Goal: Task Accomplishment & Management: Use online tool/utility

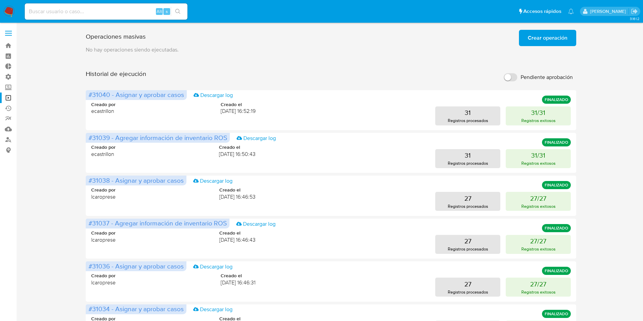
click at [144, 5] on div "Alt s" at bounding box center [106, 11] width 163 height 16
click at [137, 14] on input at bounding box center [106, 11] width 163 height 9
paste input "noW5coqnyvSCe9tP96ssD7Qh"
type input "noW5coqnyvSCe9tP96ssD7Qh"
click at [180, 9] on icon "search-icon" at bounding box center [177, 11] width 5 height 5
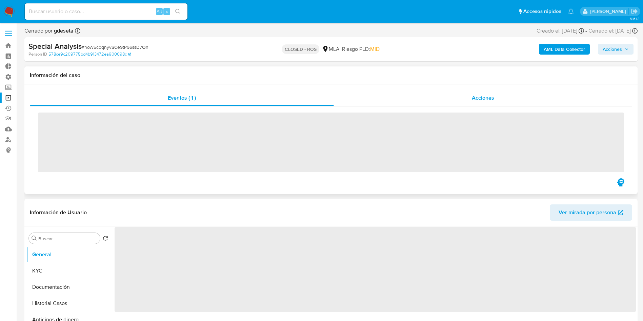
click at [466, 94] on div "Acciones" at bounding box center [483, 98] width 298 height 16
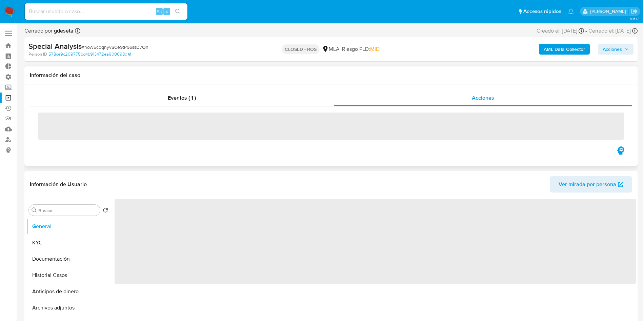
select select "10"
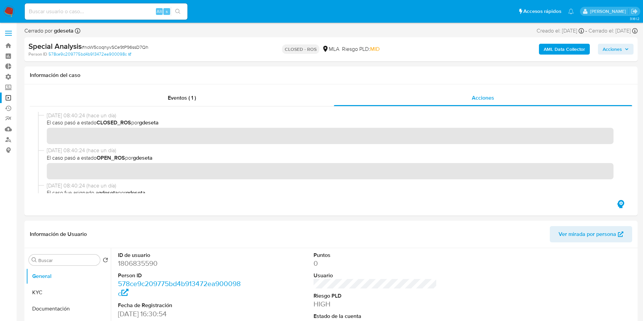
click at [124, 11] on input at bounding box center [106, 11] width 163 height 9
paste input "fXb5LP2MACKDfy24j9deHlCm"
type input "fXb5LP2MACKDfy24j9deHlCm"
click at [176, 9] on icon "search-icon" at bounding box center [177, 11] width 5 height 5
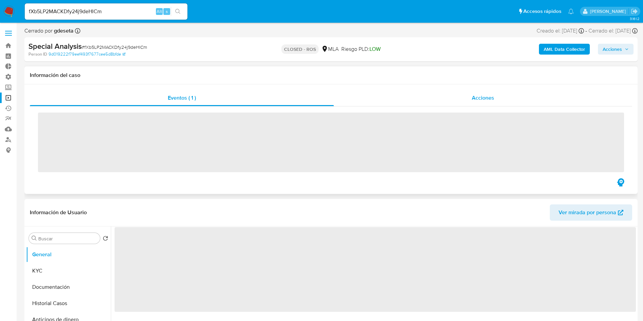
click at [485, 104] on div "Acciones" at bounding box center [483, 98] width 298 height 16
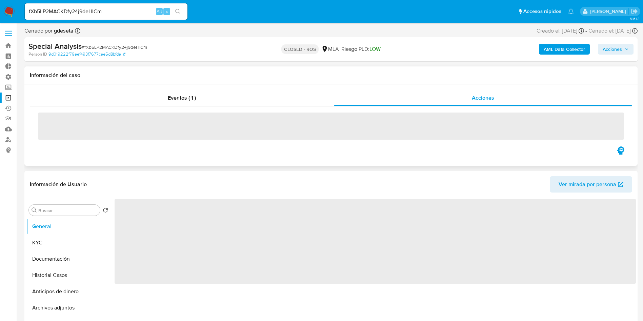
select select "10"
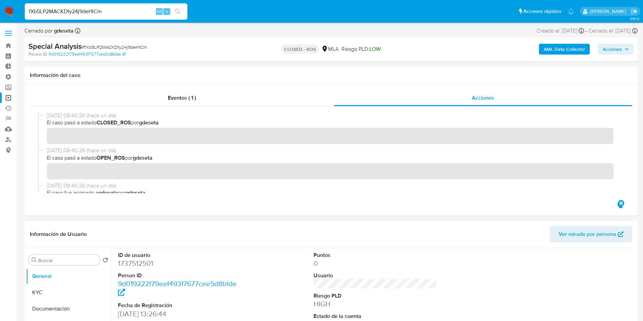
click at [97, 12] on input "fXb5LP2MACKDfy24j9deHlCm" at bounding box center [106, 11] width 163 height 9
click at [96, 12] on input "fXb5LP2MACKDfy24j9deHlCm" at bounding box center [106, 11] width 163 height 9
paste input "0I7LQkGQ6AzDE4JqF17QzGd5"
click at [127, 11] on input "fXb5LP2MACKDfy24j9deHlC0I7LQkGQ6AzDE4JqF17QzGd5m" at bounding box center [106, 11] width 163 height 9
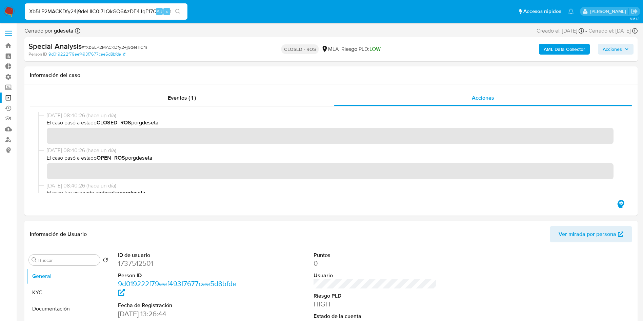
click at [127, 11] on input "fXb5LP2MACKDfy24j9deHlC0I7LQkGQ6AzDE4JqF17QzGd5m" at bounding box center [106, 11] width 163 height 9
paste input "0I7LQkGQ6AzDE4JqF17QzGd5"
type input "0I7LQkGQ6AzDE4JqF17QzGd5"
click at [179, 13] on icon "search-icon" at bounding box center [177, 11] width 5 height 5
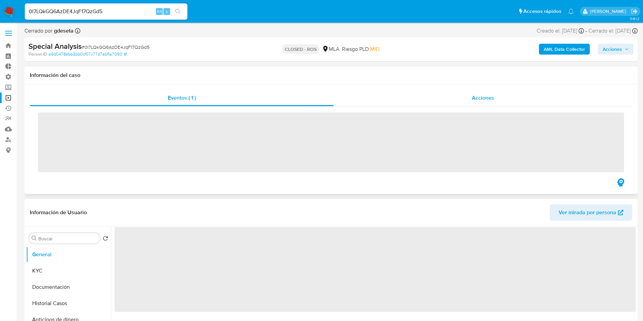
click at [500, 98] on div "Acciones" at bounding box center [483, 98] width 298 height 16
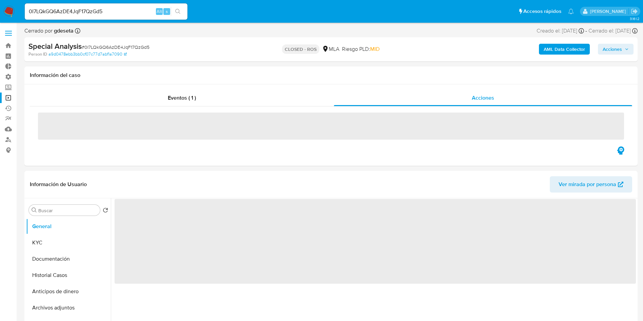
select select "10"
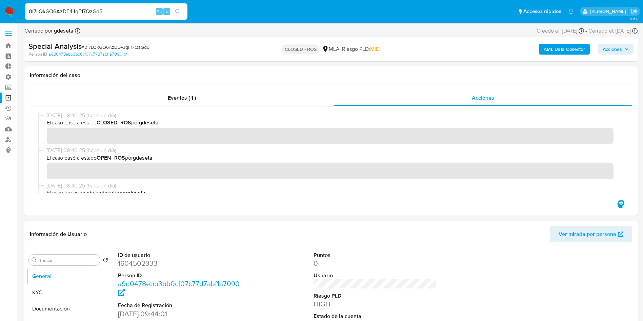
click at [81, 10] on input "0I7LQkGQ6AzDE4JqF17QzGd5" at bounding box center [106, 11] width 163 height 9
paste input "5QpJuDD7GfTeZa34Oauq3qUS"
type input "5QpJuDD7GfTeZa34Oauq3qUS"
click at [180, 9] on icon "search-icon" at bounding box center [177, 11] width 5 height 5
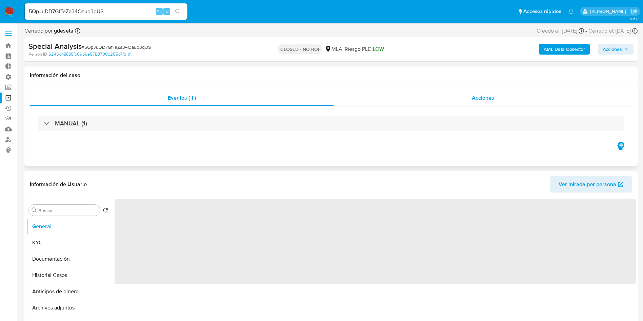
click at [486, 102] on div "Acciones" at bounding box center [483, 98] width 298 height 16
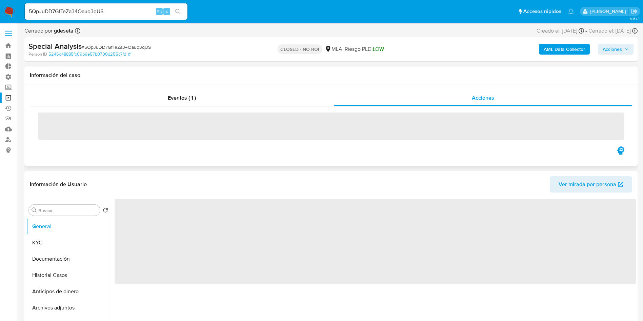
select select "10"
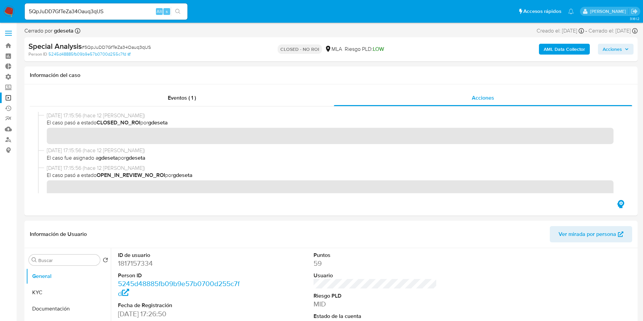
click at [139, 12] on input "5QpJuDD7GfTeZa34Oauq3qUS" at bounding box center [106, 11] width 163 height 9
paste input "noW5coqnyvSCe9tP96ssD7Qh"
type input "noW5coqnyvSCe9tP96ssD7Qh"
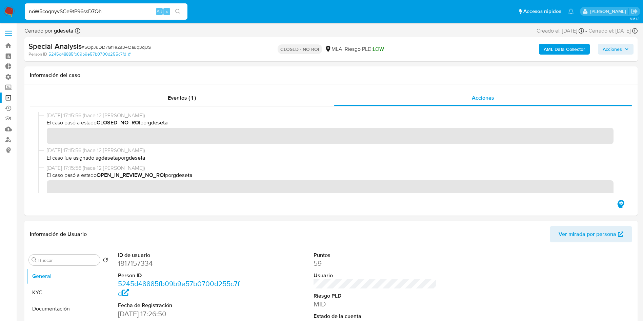
click at [178, 13] on icon "search-icon" at bounding box center [177, 11] width 5 height 5
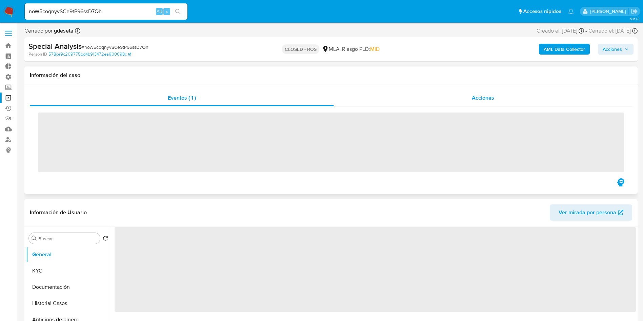
click at [479, 103] on div "Acciones" at bounding box center [483, 98] width 298 height 16
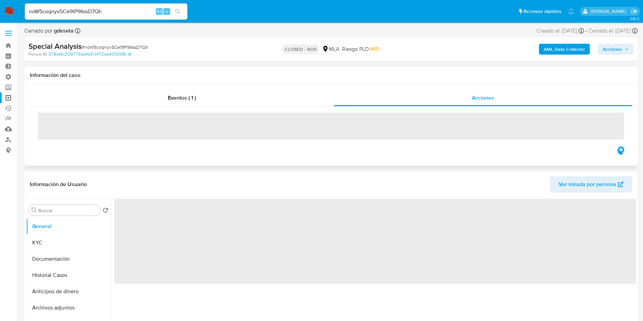
select select "10"
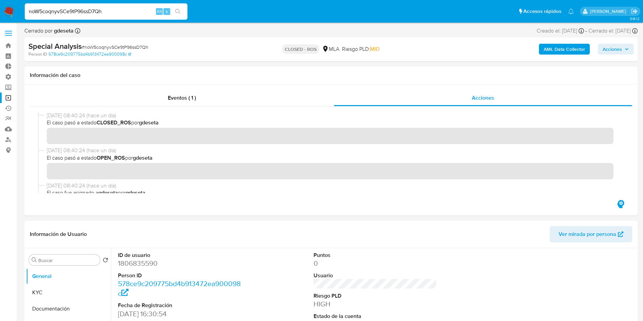
click at [115, 13] on input "noW5coqnyvSCe9tP96ssD7Qh" at bounding box center [106, 11] width 163 height 9
paste input "fXb5LP2MACKDfy24j9deHlCm"
type input "fXb5LP2MACKDfy24j9deHlCm"
click at [180, 13] on icon "search-icon" at bounding box center [177, 11] width 5 height 5
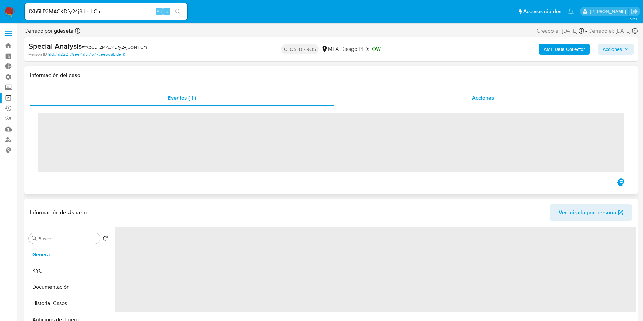
drag, startPoint x: 511, startPoint y: 96, endPoint x: 503, endPoint y: 98, distance: 8.3
click at [510, 96] on div "Acciones" at bounding box center [483, 98] width 298 height 16
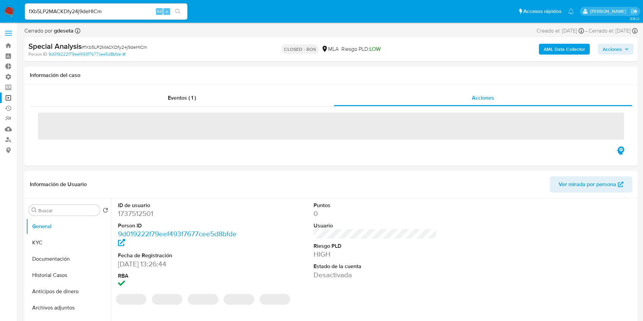
select select "10"
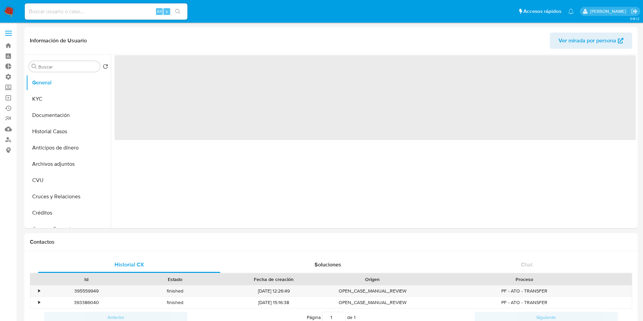
select select "10"
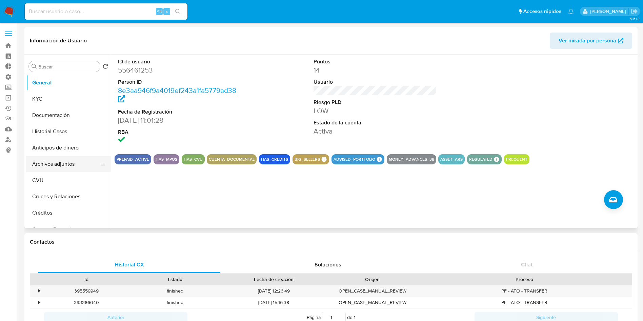
click at [51, 164] on button "Archivos adjuntos" at bounding box center [65, 164] width 79 height 16
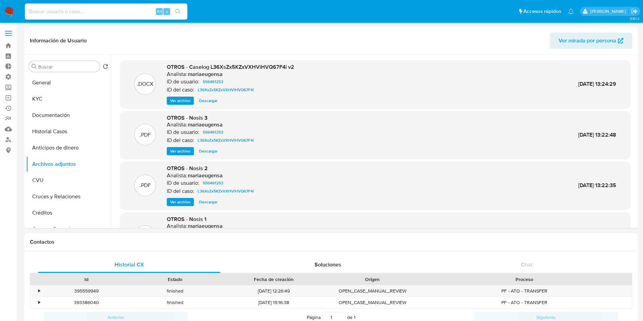
click at [7, 5] on nav "Pausado Ver notificaciones Alt s Accesos rápidos Presiona las siguientes teclas…" at bounding box center [321, 11] width 643 height 23
click at [6, 12] on img at bounding box center [9, 12] width 12 height 12
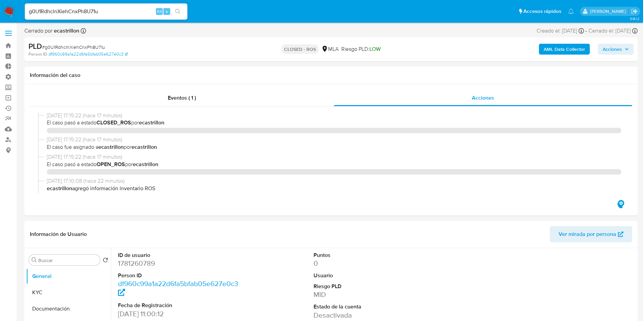
select select "10"
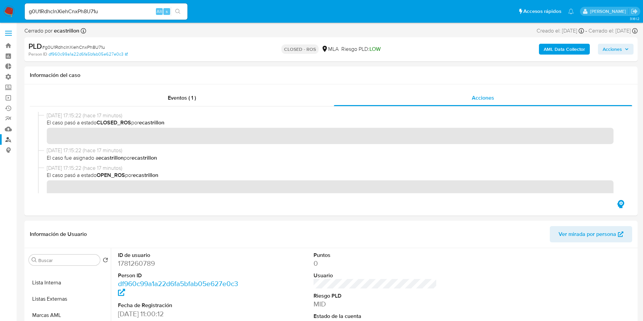
click at [9, 140] on link "Buscador de personas" at bounding box center [40, 139] width 81 height 11
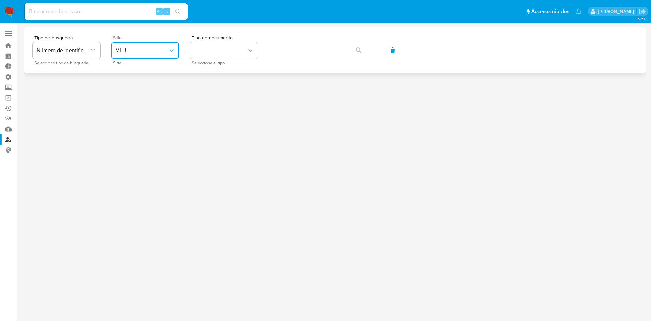
click at [156, 52] on span "MLU" at bounding box center [141, 50] width 53 height 7
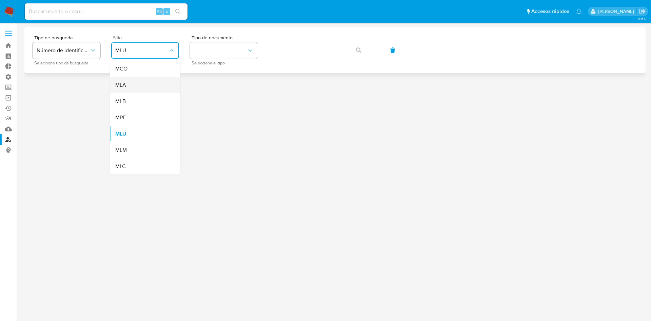
click at [145, 83] on div "MLA" at bounding box center [143, 85] width 56 height 16
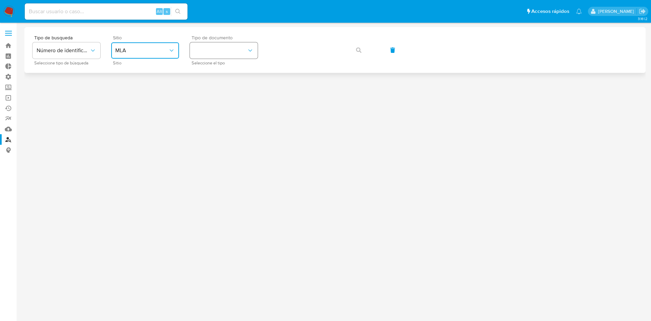
click at [211, 50] on button "identificationType" at bounding box center [224, 50] width 68 height 16
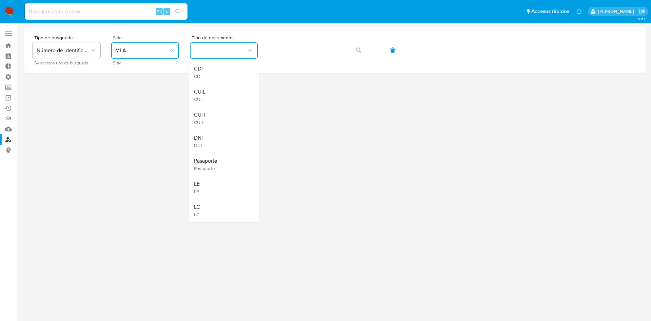
click at [214, 86] on div "CUIL CUIL" at bounding box center [222, 95] width 56 height 23
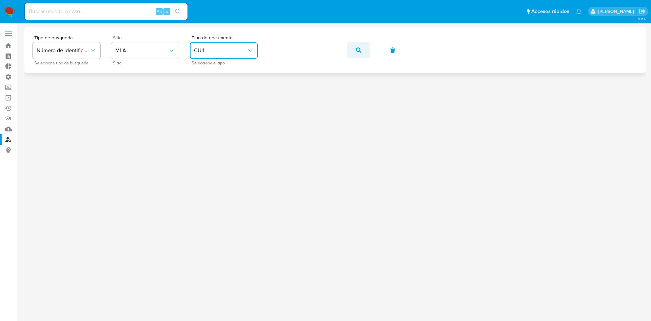
click at [353, 48] on button "button" at bounding box center [358, 50] width 23 height 16
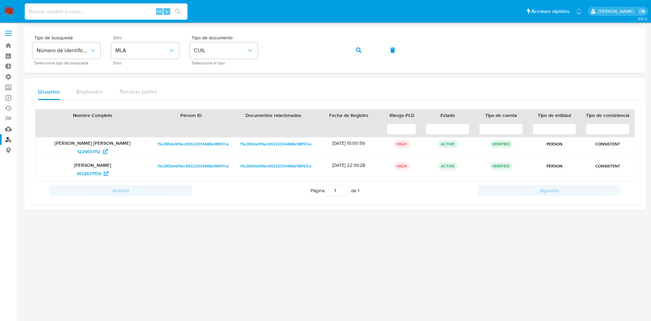
click at [103, 9] on input at bounding box center [106, 11] width 163 height 9
paste input "1166385379"
type input "1166385379"
click at [189, 8] on li "1166385379 Alt s" at bounding box center [106, 11] width 166 height 17
click at [178, 16] on button "search-icon" at bounding box center [178, 11] width 14 height 9
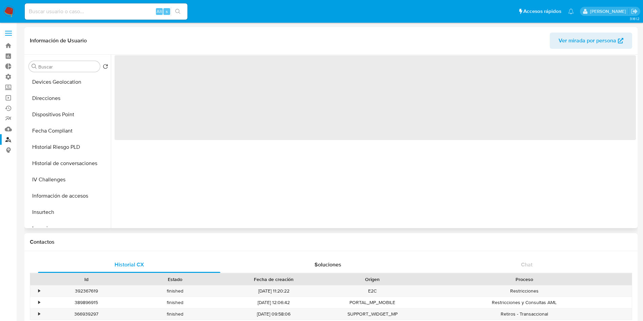
scroll to position [305, 0]
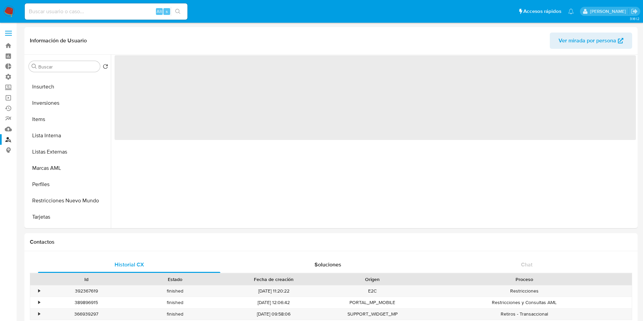
select select "10"
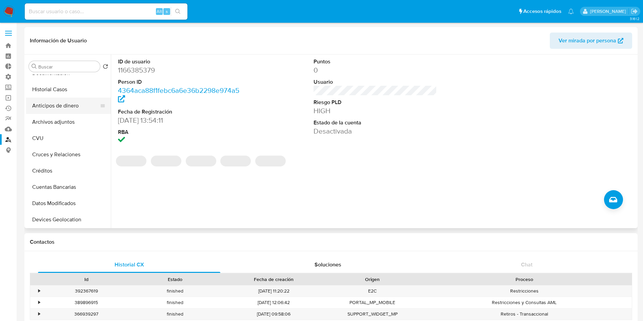
scroll to position [0, 0]
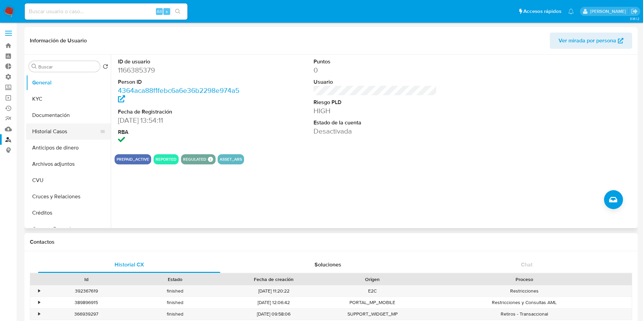
click at [59, 134] on button "Historial Casos" at bounding box center [65, 131] width 79 height 16
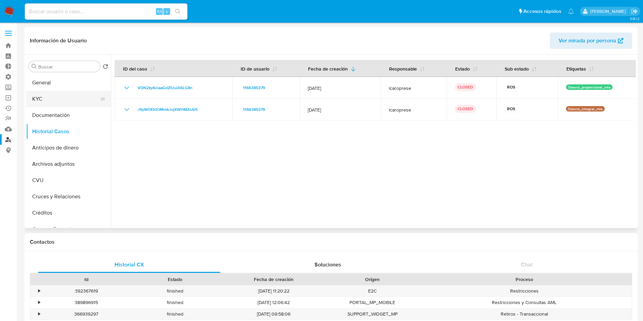
click at [48, 103] on button "KYC" at bounding box center [65, 99] width 79 height 16
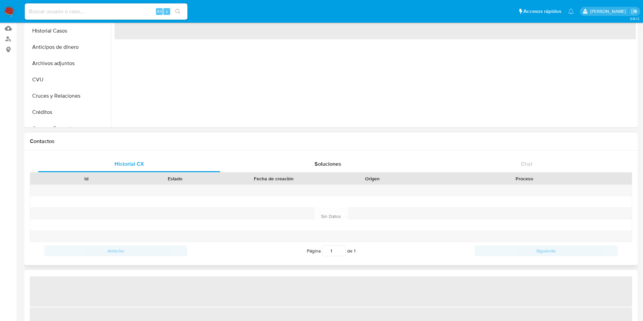
scroll to position [102, 0]
select select "10"
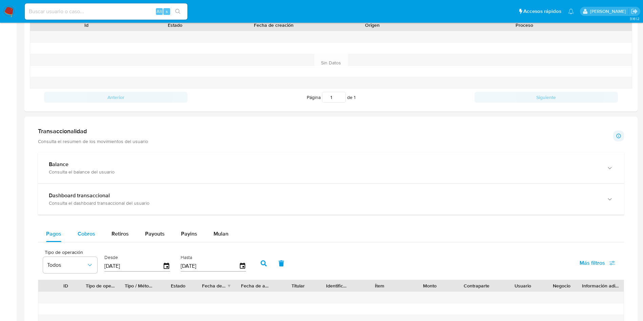
click at [87, 234] on span "Cobros" at bounding box center [87, 234] width 18 height 8
select select "10"
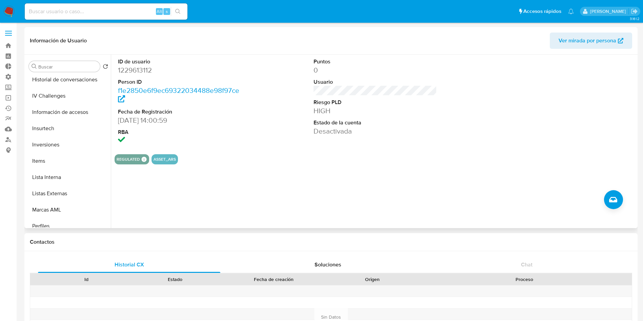
scroll to position [352, 0]
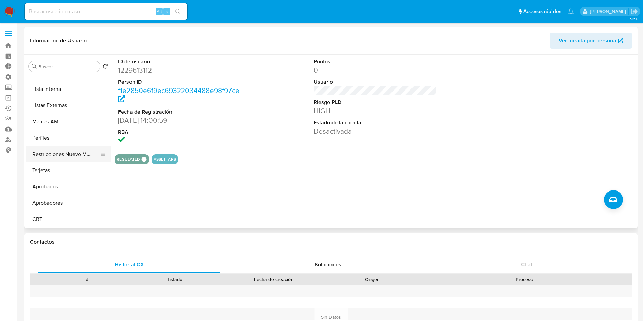
click at [62, 156] on button "Restricciones Nuevo Mundo" at bounding box center [65, 154] width 79 height 16
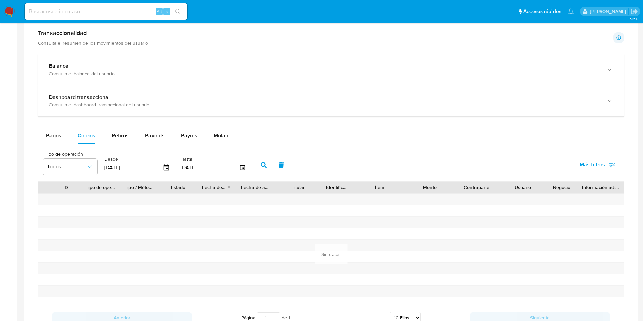
scroll to position [519, 0]
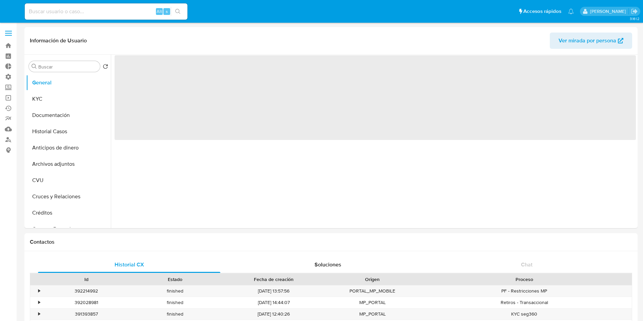
select select "10"
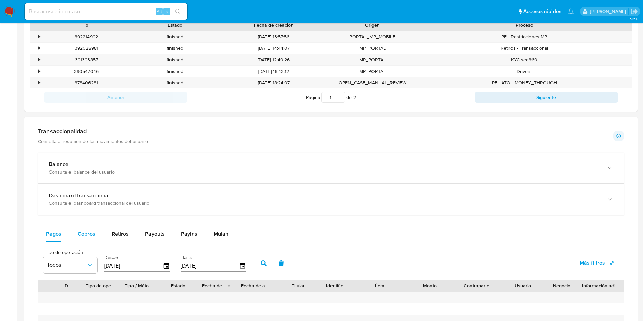
click at [83, 231] on span "Cobros" at bounding box center [87, 234] width 18 height 8
select select "10"
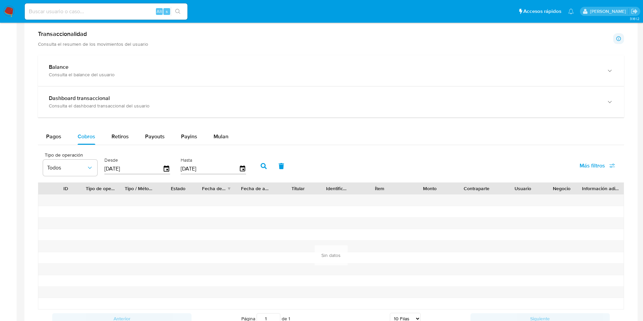
scroll to position [356, 0]
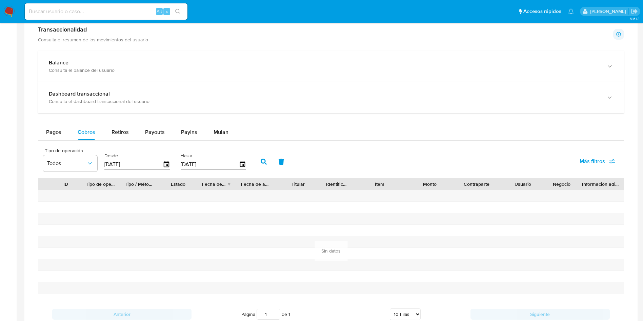
click at [149, 165] on input "[DATE]" at bounding box center [133, 164] width 58 height 11
type input "04/07/202_"
type input "01/06/2025"
click at [270, 162] on button "button" at bounding box center [264, 162] width 18 height 16
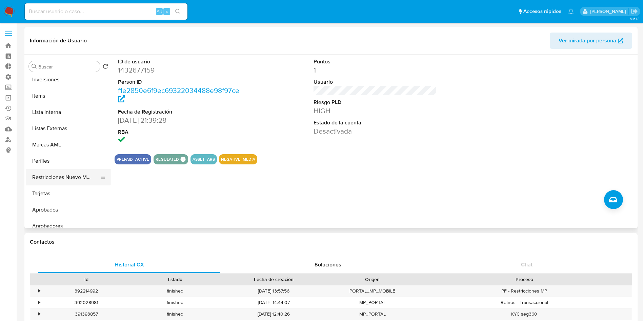
scroll to position [352, 0]
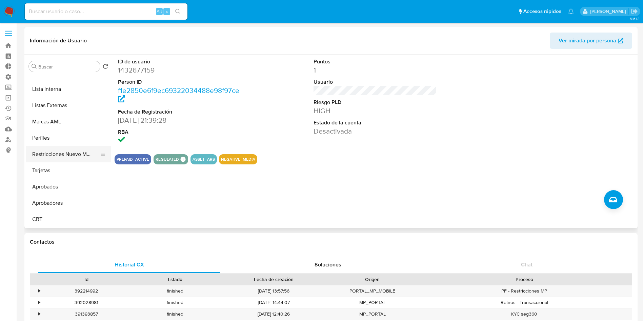
click at [70, 155] on button "Restricciones Nuevo Mundo" at bounding box center [65, 154] width 79 height 16
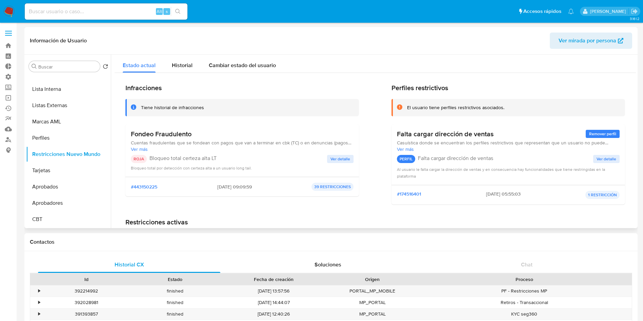
drag, startPoint x: 231, startPoint y: 159, endPoint x: 160, endPoint y: 164, distance: 71.1
click at [161, 164] on div "ROJA Bloqueo total certeza alta LT Ver detalle Bloqueo total por detección con …" at bounding box center [242, 163] width 223 height 16
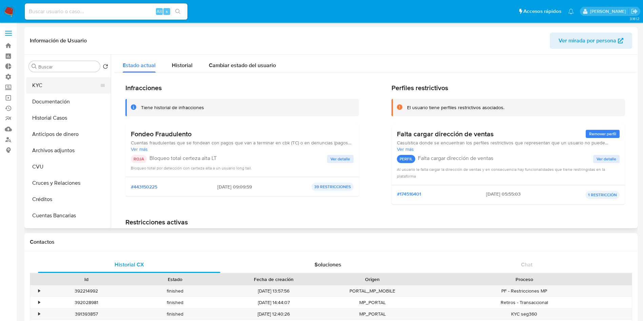
scroll to position [0, 0]
click at [55, 87] on button "General" at bounding box center [65, 83] width 79 height 16
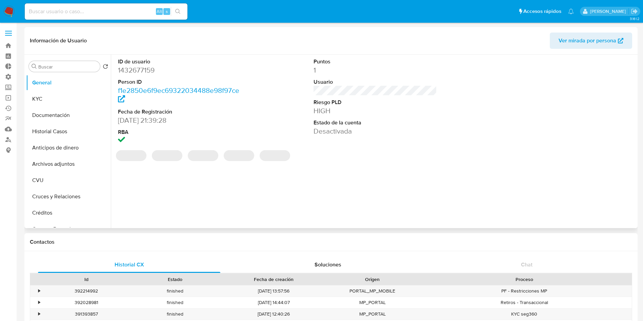
click at [134, 71] on dd "1432677159" at bounding box center [180, 69] width 124 height 9
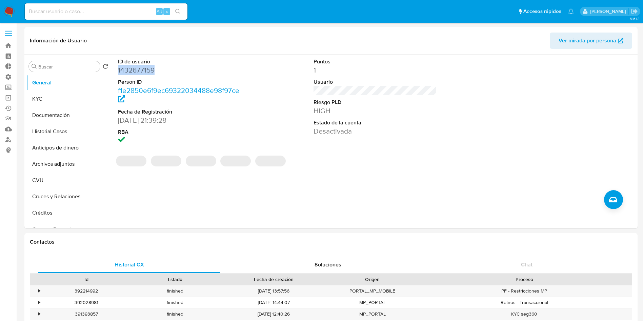
copy dd "1432677159"
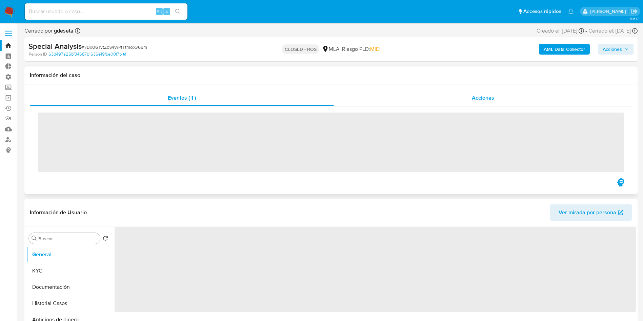
click at [461, 97] on div "Acciones" at bounding box center [483, 98] width 298 height 16
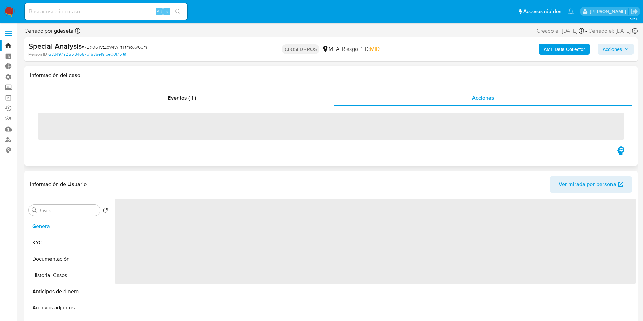
select select "10"
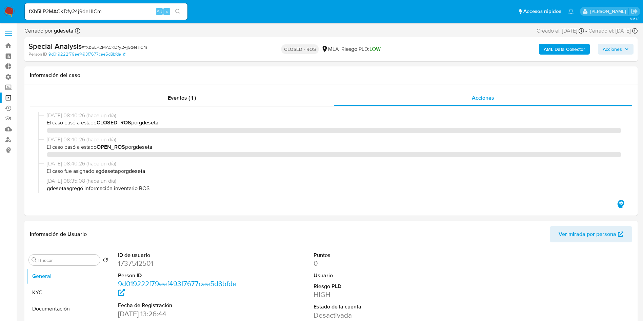
select select "10"
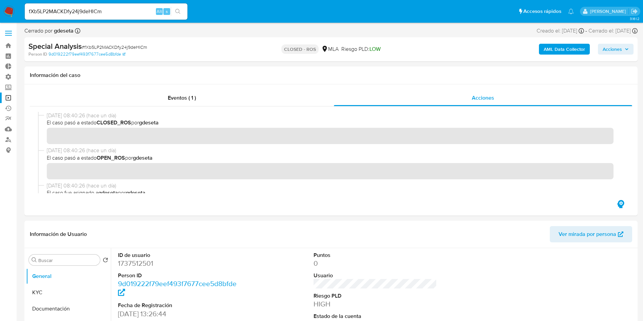
click at [100, 12] on input "fXb5LP2MACKDfy24j9deHlCm" at bounding box center [106, 11] width 163 height 9
paste input "0I7LQkGQ6AzDE4JqF17QzGd5"
type input "0I7LQkGQ6AzDE4JqF17QzGd5"
click at [180, 12] on icon "search-icon" at bounding box center [177, 11] width 5 height 5
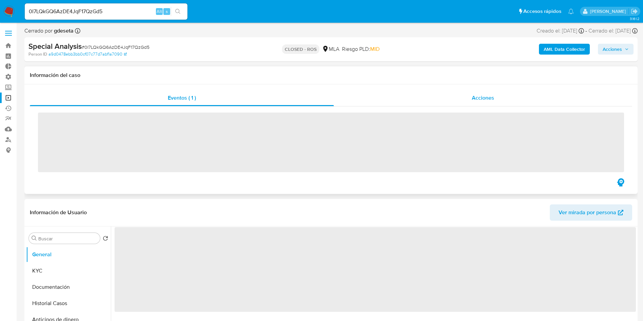
click at [489, 95] on span "Acciones" at bounding box center [483, 98] width 22 height 8
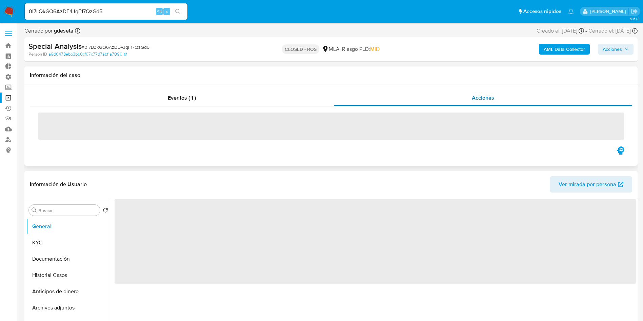
select select "10"
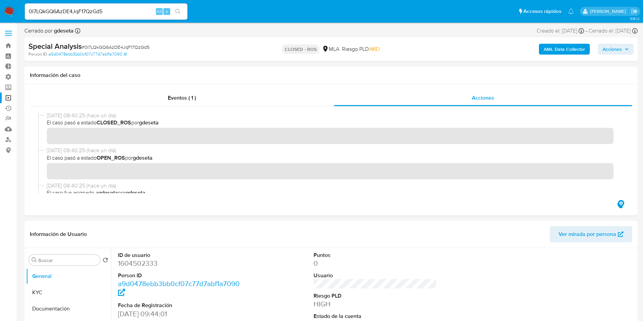
click at [106, 11] on input "0I7LQkGQ6AzDE4JqF17QzGd5" at bounding box center [106, 11] width 163 height 9
paste input "ZbjFXVMg3Axj5GindBfRTyOP"
type input "ZbjFXVMg3Axj5GindBfRTyOP"
click at [178, 9] on icon "search-icon" at bounding box center [177, 11] width 5 height 5
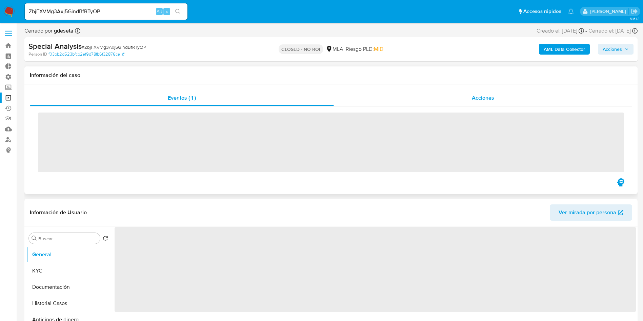
click at [504, 99] on div "Acciones" at bounding box center [483, 98] width 298 height 16
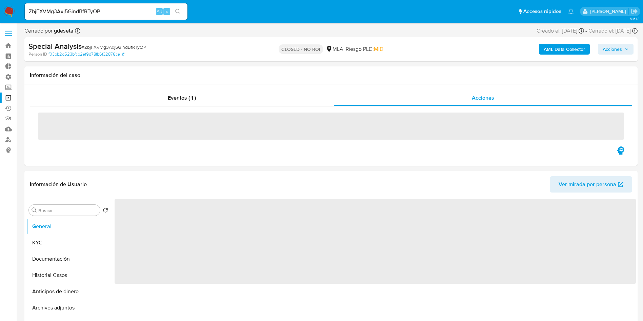
select select "10"
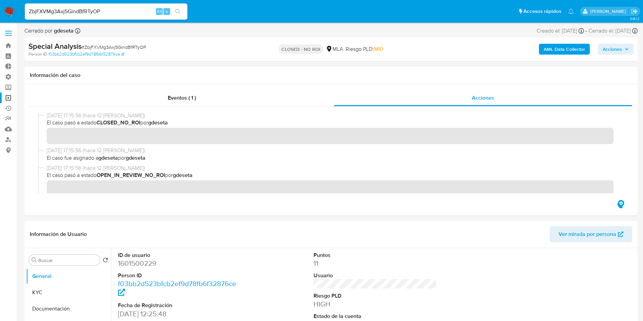
click at [97, 13] on input "ZbjFXVMg3Axj5GindBfRTyOP" at bounding box center [106, 11] width 163 height 9
paste input "pi2YyBLPzB8t4P2tFqMQ1Ia"
type input "Zpi2YyBLPzB8t4P2tFqMQ1Ia"
click at [178, 14] on icon "search-icon" at bounding box center [177, 11] width 5 height 5
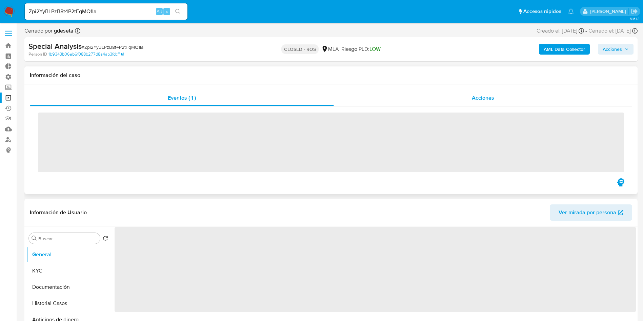
click at [460, 99] on div "Acciones" at bounding box center [483, 98] width 298 height 16
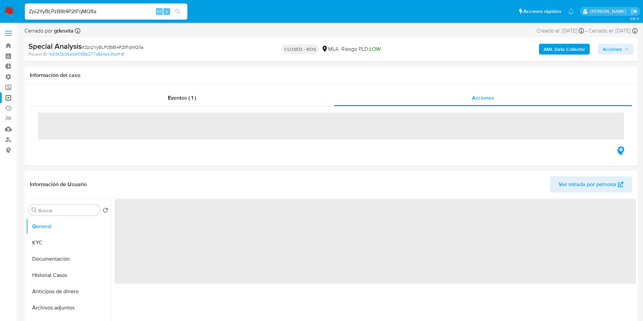
select select "10"
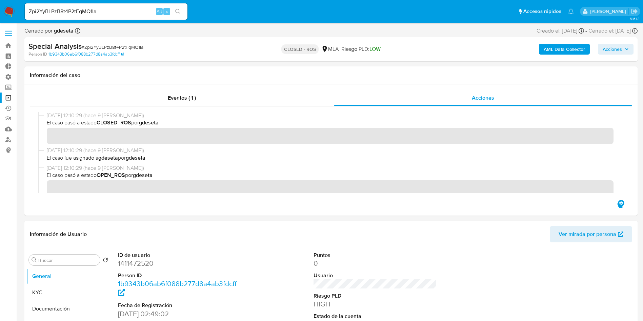
click at [86, 7] on input "Zpi2YyBLPzB8t4P2tFqMQ1Ia" at bounding box center [106, 11] width 163 height 9
paste input "4YpRrYTCqVHg8c2qPIf7K7zI"
type input "4YpRrYTCqVHg8c2qPIf7K7zI"
click at [179, 8] on button "search-icon" at bounding box center [178, 11] width 14 height 9
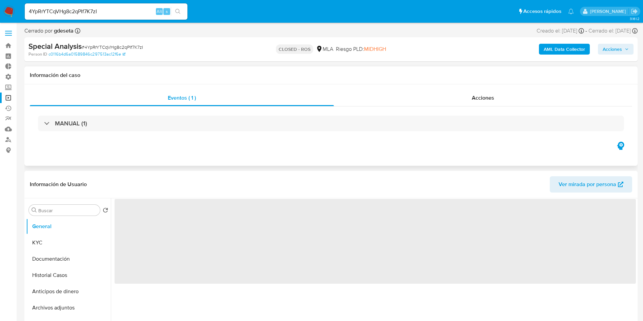
click at [447, 86] on div "Eventos ( 1 ) Acciones MANUAL (1)" at bounding box center [330, 124] width 613 height 81
click at [454, 91] on div "Acciones" at bounding box center [483, 98] width 298 height 16
select select "10"
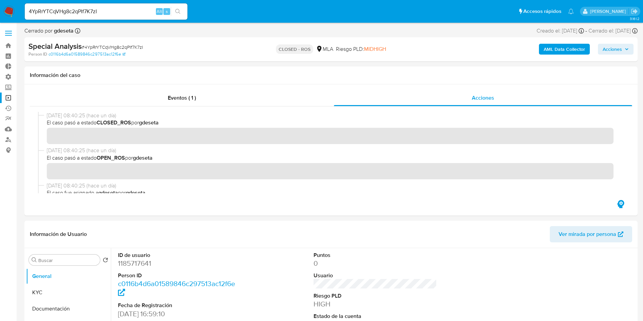
click at [102, 15] on input "4YpRrYTCqVHg8c2qPIf7K7zI" at bounding box center [106, 11] width 163 height 9
click at [101, 14] on input "4YpRrYTCqVHg8c2qPIf7K7zI" at bounding box center [106, 11] width 163 height 9
click at [116, 12] on input "4YpRrYTCqVHg8c2qPIf7K7zI" at bounding box center [106, 11] width 163 height 9
paste input "lgqwwlxhdb9ZW5fdoIGeYC0Y"
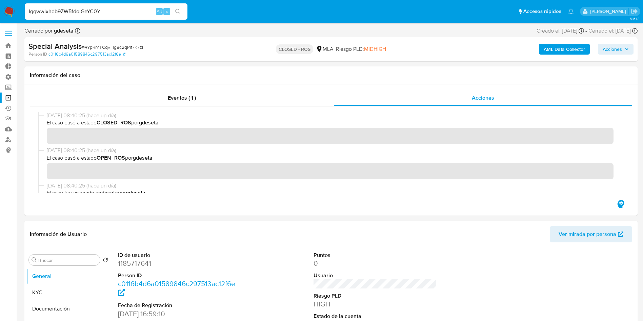
type input "lgqwwlxhdb9ZW5fdoIGeYC0Y"
click at [180, 12] on icon "search-icon" at bounding box center [177, 11] width 5 height 5
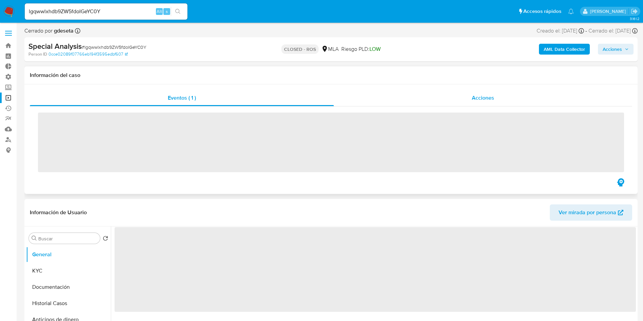
click at [471, 97] on div "Acciones" at bounding box center [483, 98] width 298 height 16
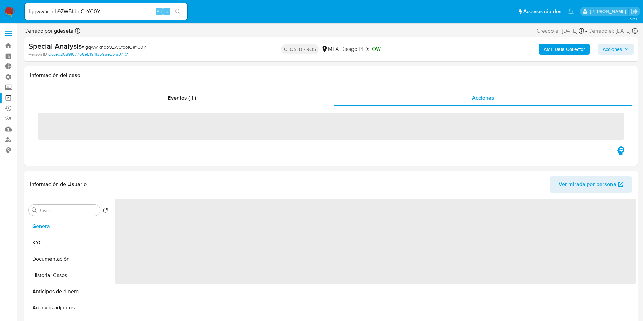
select select "10"
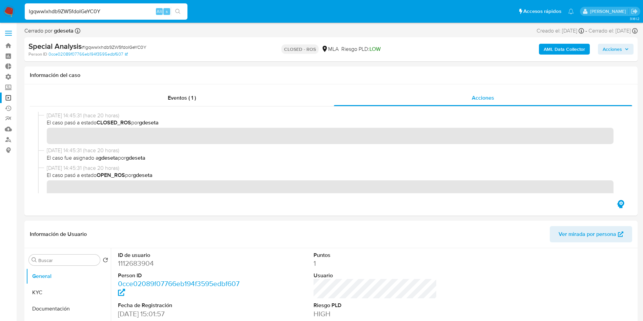
click at [123, 10] on input "lgqwwlxhdb9ZW5fdoIGeYC0Y" at bounding box center [106, 11] width 163 height 9
click at [123, 9] on input "lgqwwlxhdb9ZW5fdoIGeYC0Y" at bounding box center [106, 11] width 163 height 9
click at [127, 15] on input "lgqwwlxhdb9ZW5fdoIGeYC0Y" at bounding box center [106, 11] width 163 height 9
paste input "QH8Sq3uESWrqpn6r9Ieixgn3"
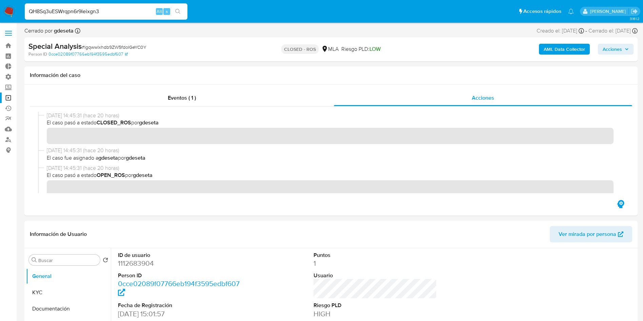
type input "QH8Sq3uESWrqpn6r9Ieixgn3"
click at [181, 13] on icon "search-icon" at bounding box center [177, 11] width 5 height 5
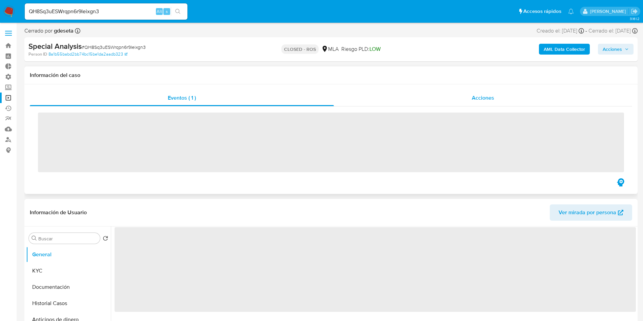
click at [452, 99] on div "Acciones" at bounding box center [483, 98] width 298 height 16
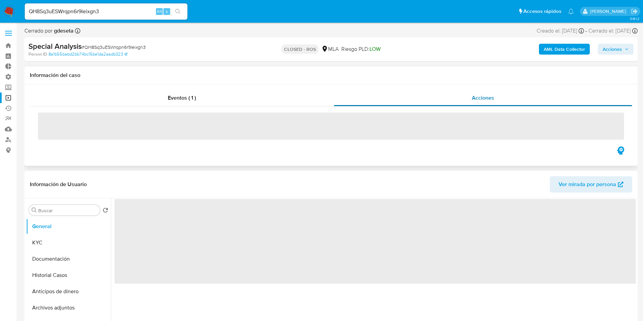
select select "10"
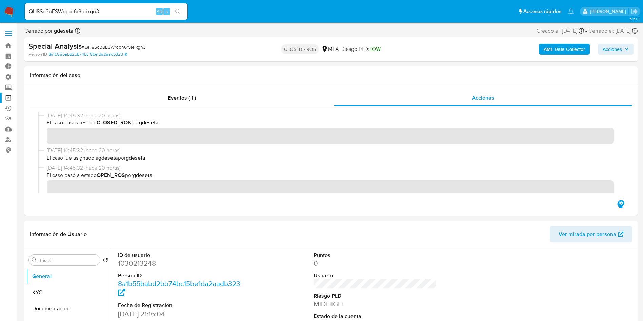
click at [95, 6] on div "QH8Sq3uESWrqpn6r9Ieixgn3 Alt s" at bounding box center [106, 11] width 163 height 16
click at [87, 14] on input "QH8Sq3uESWrqpn6r9Ieixgn3" at bounding box center [106, 11] width 163 height 9
paste input "UrAwRpaKIf5wgbgKBNZc1BYx"
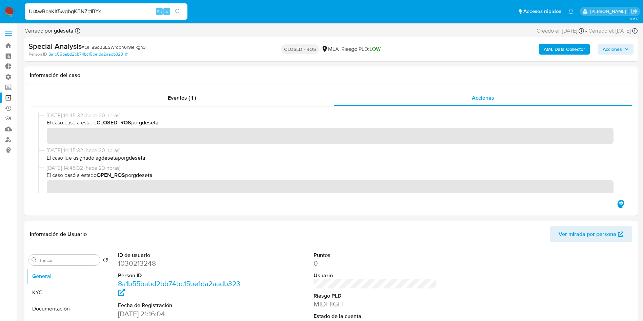
type input "UrAwRpaKIf5wgbgKBNZc1BYx"
click at [175, 9] on button "search-icon" at bounding box center [178, 11] width 14 height 9
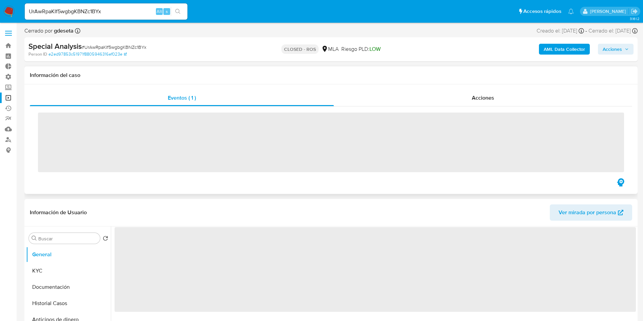
drag, startPoint x: 502, startPoint y: 108, endPoint x: 499, endPoint y: 106, distance: 3.5
click at [501, 108] on div "‌" at bounding box center [331, 141] width 603 height 71
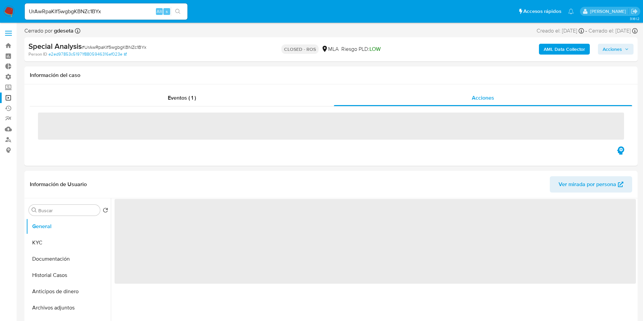
select select "10"
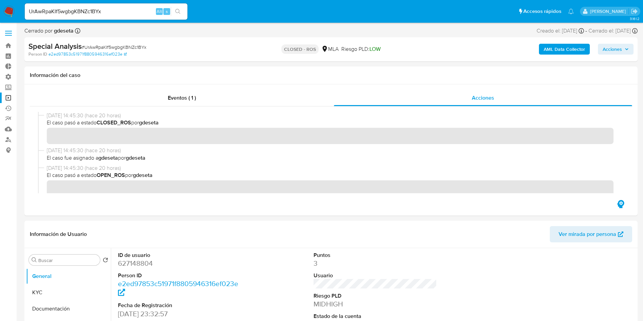
click at [88, 9] on input "UrAwRpaKIf5wgbgKBNZc1BYx" at bounding box center [106, 11] width 163 height 9
click at [87, 9] on input "UrAwRpaKIf5wgbgKBNZc1BYx" at bounding box center [106, 11] width 163 height 9
paste input "7cj3baKDHQdcXQ4S2S2EwPkP"
type input "7cj3baKDHQdcXQ4S2S2EwPkP"
click at [181, 7] on button "search-icon" at bounding box center [178, 11] width 14 height 9
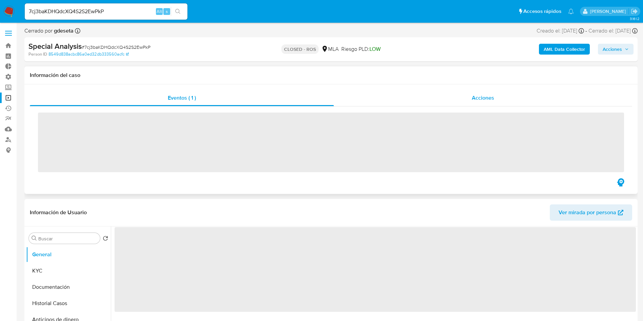
click at [468, 95] on div "Acciones" at bounding box center [483, 98] width 298 height 16
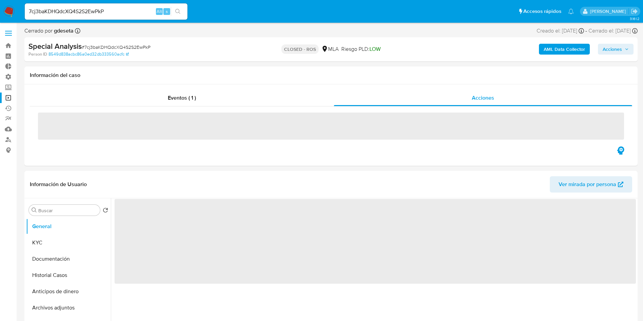
select select "10"
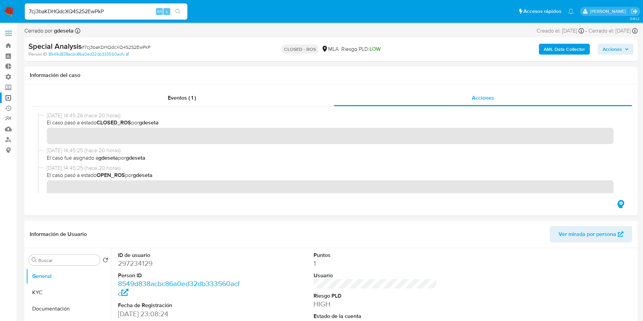
click at [101, 12] on input "7cj3baKDHQdcXQ4S2S2EwPkP" at bounding box center [106, 11] width 163 height 9
paste input "xu1kpulN63S4kHGJYRy008Ks"
type input "xu1kpulN63S4kHGJYRy008Ks"
click at [178, 16] on button "search-icon" at bounding box center [178, 11] width 14 height 9
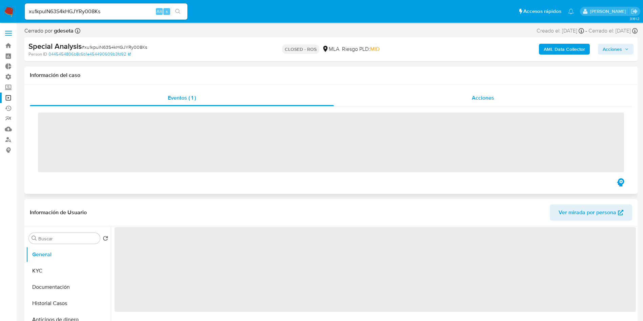
click at [477, 100] on span "Acciones" at bounding box center [483, 98] width 22 height 8
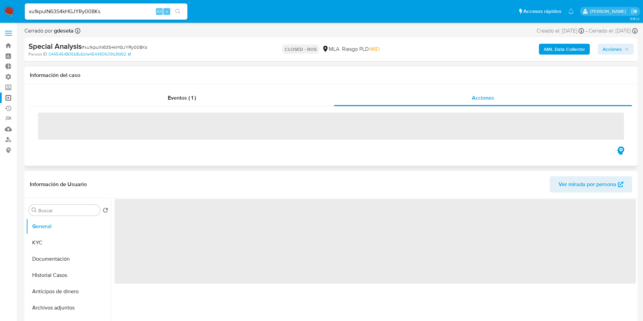
select select "10"
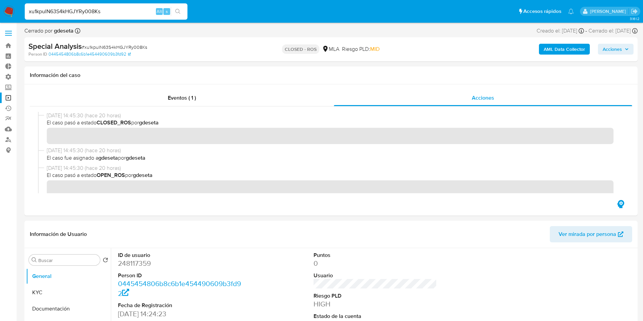
click at [113, 12] on input "xu1kpulN63S4kHGJYRy008Ks" at bounding box center [106, 11] width 163 height 9
paste input "KdDJzO13sJt9cJPEIgAYmQ3l"
type input "KdDJzO13sJt9cJPEIgAYmQ3l"
click at [178, 8] on button "search-icon" at bounding box center [178, 11] width 14 height 9
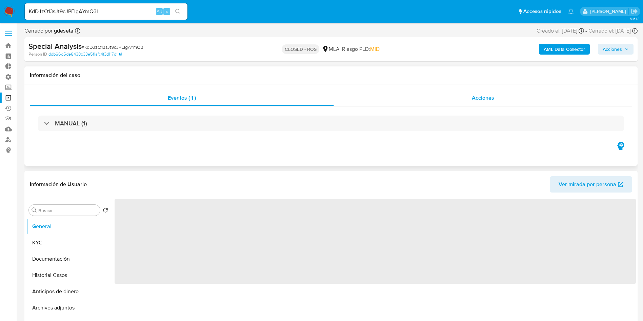
click at [472, 99] on span "Acciones" at bounding box center [483, 98] width 22 height 8
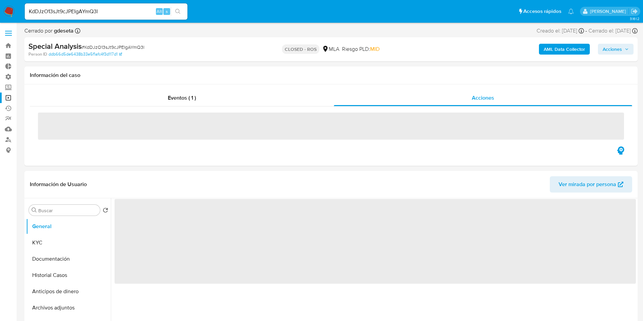
select select "10"
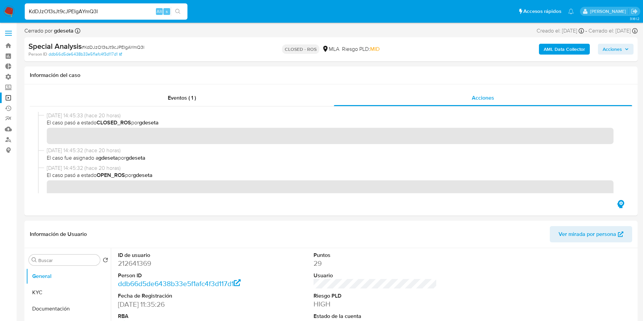
click at [95, 9] on input "KdDJzO13sJt9cJPEIgAYmQ3l" at bounding box center [106, 11] width 163 height 9
paste input "16rDsVmq87g9YUCBABWkPzsX"
type input "16rDsVmq87g9YUCBABWkPzsX"
click at [180, 12] on icon "search-icon" at bounding box center [177, 11] width 5 height 5
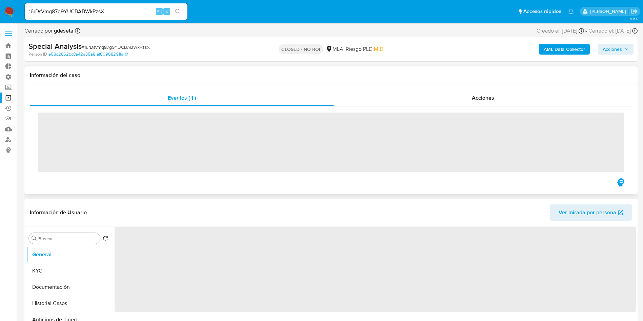
click at [478, 107] on div "‌" at bounding box center [331, 141] width 603 height 71
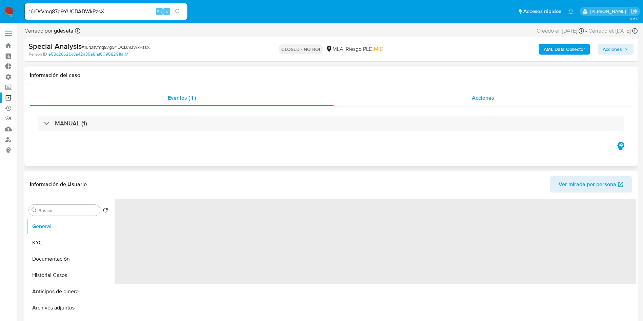
click at [475, 104] on div "Acciones" at bounding box center [483, 98] width 298 height 16
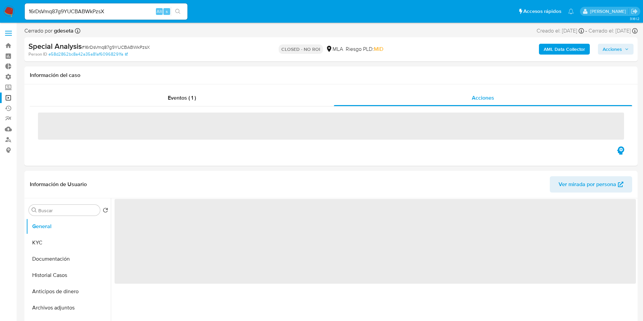
select select "10"
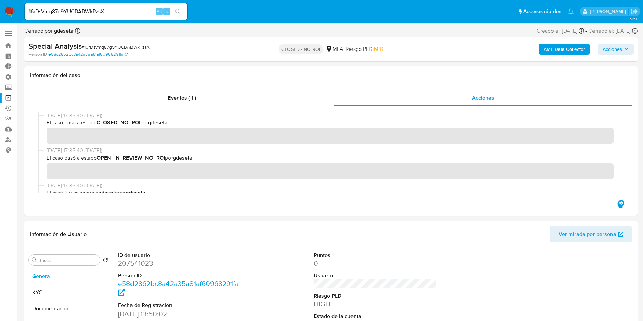
click at [110, 12] on input "16rDsVmq87g9YUCBABWkPzsX" at bounding box center [106, 11] width 163 height 9
paste input "Z5kagNvpaADusjQVz3mFWkYH"
type input "Z5kagNvpaADusjQVz3mFWkYH"
click at [177, 9] on icon "search-icon" at bounding box center [177, 11] width 5 height 5
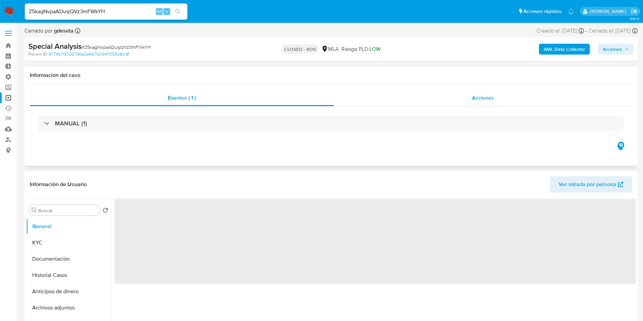
click at [482, 103] on div "Acciones" at bounding box center [483, 98] width 298 height 16
select select "10"
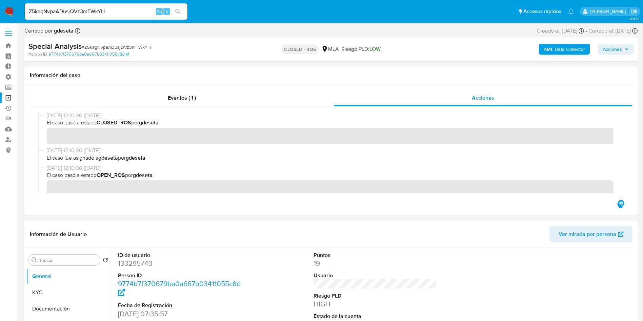
click at [86, 10] on input "Z5kagNvpaADusjQVz3mFWkYH" at bounding box center [106, 11] width 163 height 9
click at [85, 9] on input "Z5kagNvpaADusjQVz3mFWkYH" at bounding box center [106, 11] width 163 height 9
paste input "z7tiy6oAwbgkGITUVc6T0vGf"
click at [121, 13] on input "Z5kagNvpaADusjQVz3z7tiy6oAwbgkGITUVc6T0vGfmFWkYH" at bounding box center [106, 11] width 163 height 9
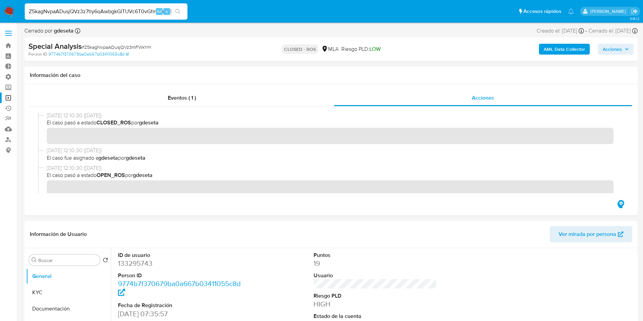
paste input "z7tiy6oAwbgkGITUVc6T0vGf"
type input "z7tiy6oAwbgkGITUVc6T0vGf"
click at [180, 9] on icon "search-icon" at bounding box center [177, 11] width 5 height 5
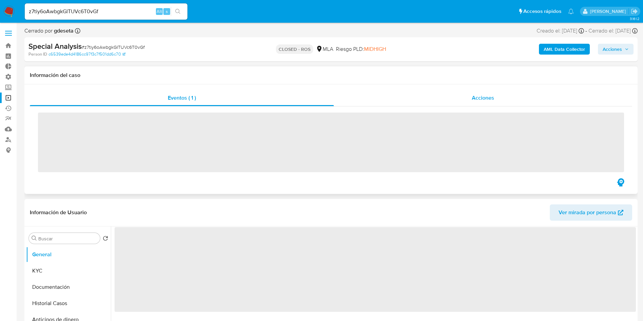
click at [485, 98] on span "Acciones" at bounding box center [483, 98] width 22 height 8
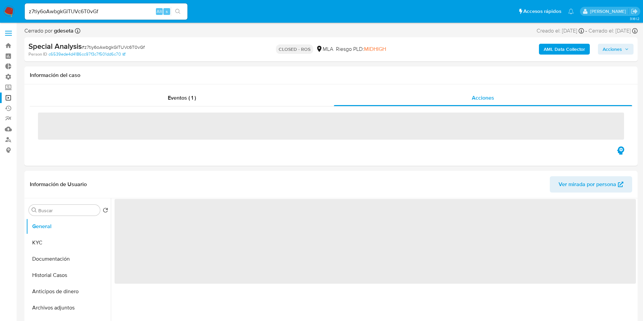
select select "10"
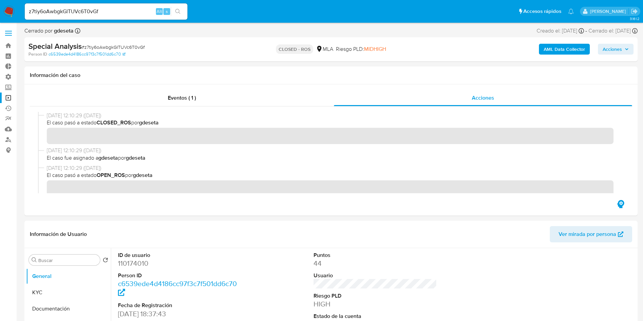
click at [85, 12] on input "z7tiy6oAwbgkGITUVc6T0vGf" at bounding box center [106, 11] width 163 height 9
paste input "wtD6NbHEfYtvjdG3y8Hr6U63"
type input "wtD6NbHEfYtvjdG3y8Hr6U63"
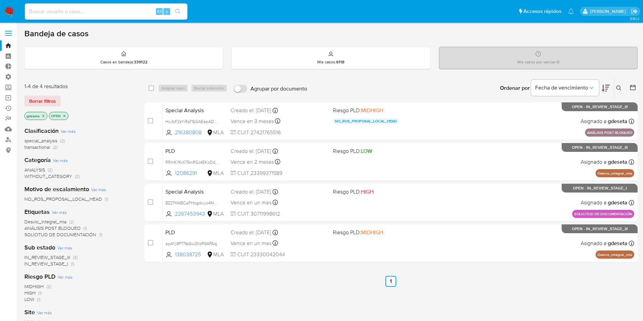
click at [91, 6] on div "Alt s" at bounding box center [106, 11] width 163 height 16
click at [89, 12] on input at bounding box center [106, 11] width 163 height 9
paste input "EXMWPurjtrFhjviIUGdnMO3h"
type input "EXMWPurjtrFhjviIUGdnMO3h"
click at [175, 16] on button "search-icon" at bounding box center [178, 11] width 14 height 9
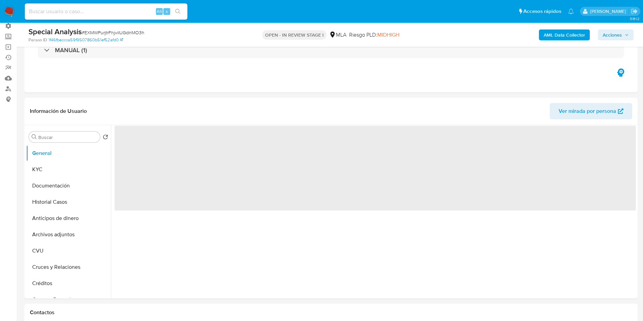
scroll to position [102, 0]
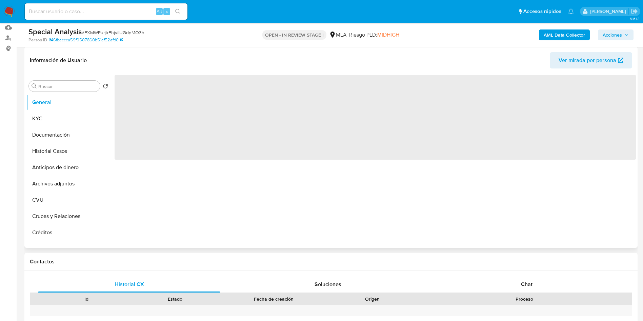
select select "10"
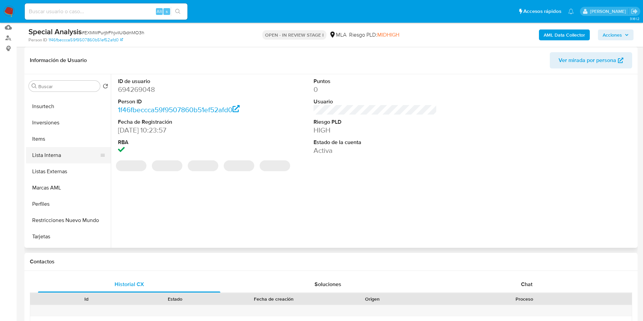
click at [49, 156] on button "Lista Interna" at bounding box center [65, 155] width 79 height 16
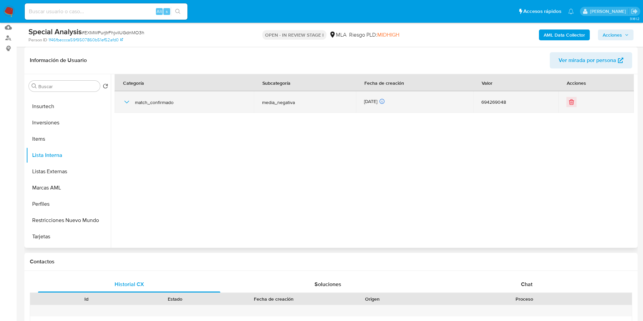
click at [130, 99] on icon "button" at bounding box center [127, 102] width 8 height 8
click at [127, 105] on icon "button" at bounding box center [127, 102] width 8 height 8
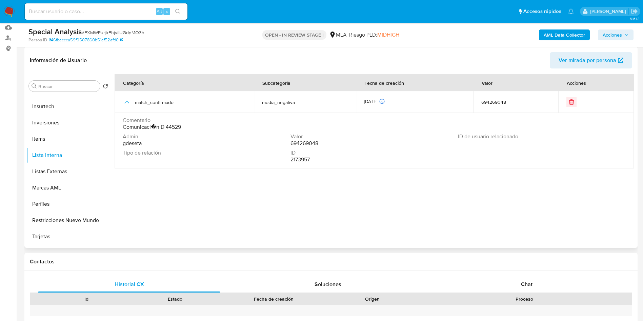
click at [170, 128] on span "Comunicaci�n D 44529" at bounding box center [152, 127] width 58 height 7
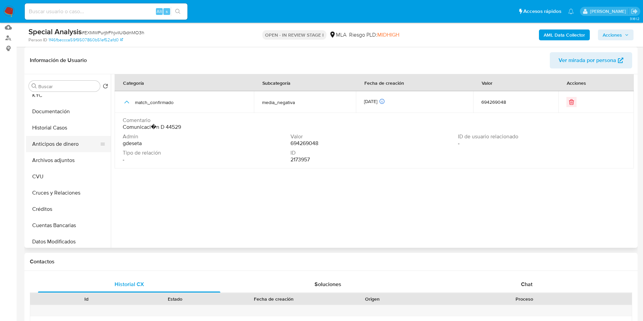
scroll to position [0, 0]
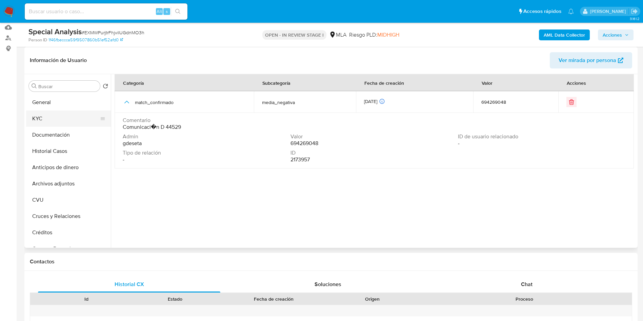
click at [56, 116] on button "KYC" at bounding box center [65, 119] width 79 height 16
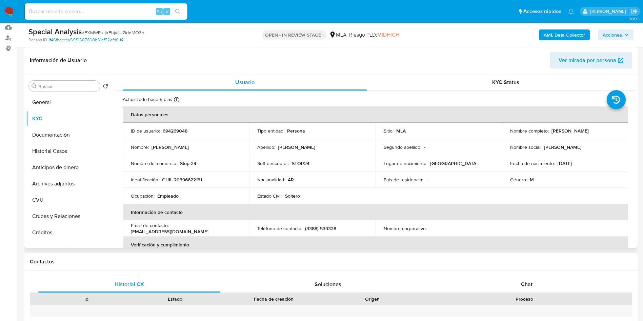
click at [190, 180] on p "CUIL 20396622131" at bounding box center [182, 180] width 40 height 6
copy p "20396622131"
click at [67, 154] on button "Historial Casos" at bounding box center [65, 151] width 79 height 16
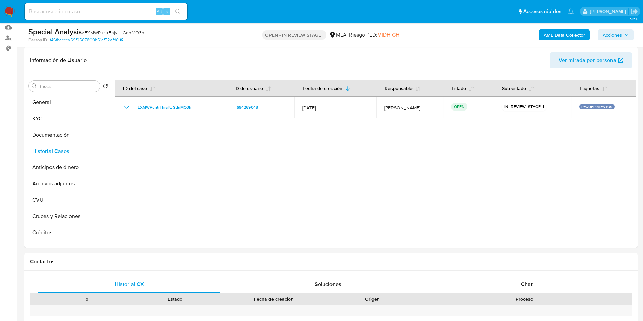
click at [122, 7] on input at bounding box center [106, 11] width 163 height 9
paste input "739728655"
type input "739728655"
click at [182, 13] on button "search-icon" at bounding box center [178, 11] width 14 height 9
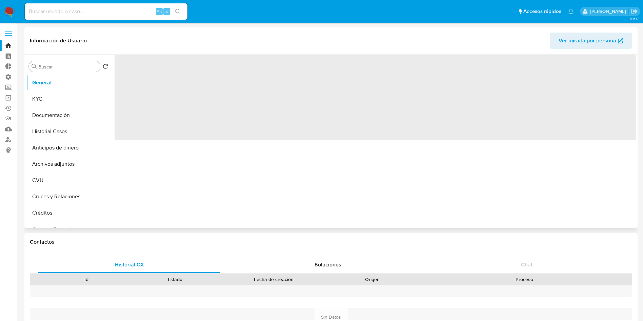
select select "10"
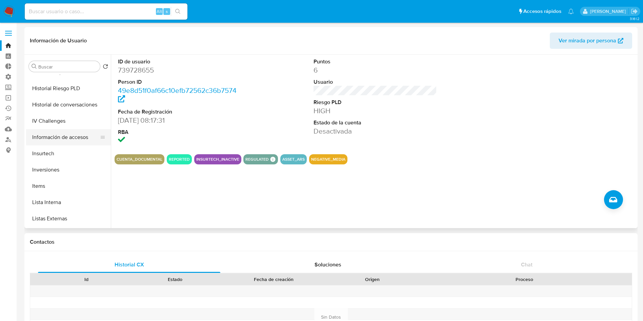
scroll to position [254, 0]
click at [48, 186] on button "Lista Interna" at bounding box center [65, 186] width 79 height 16
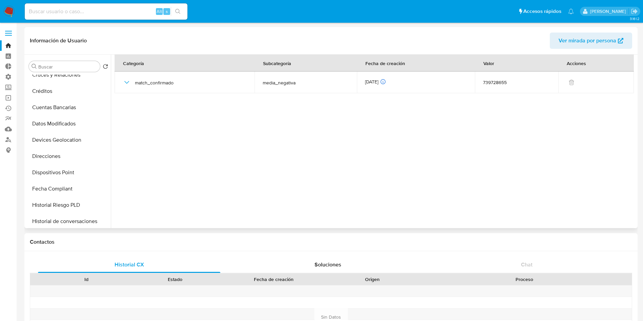
scroll to position [0, 0]
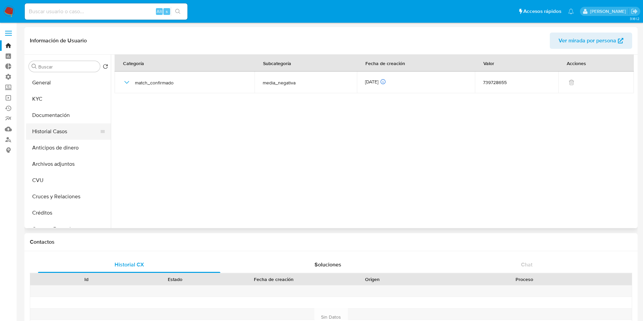
click at [55, 135] on button "Historial Casos" at bounding box center [65, 131] width 79 height 16
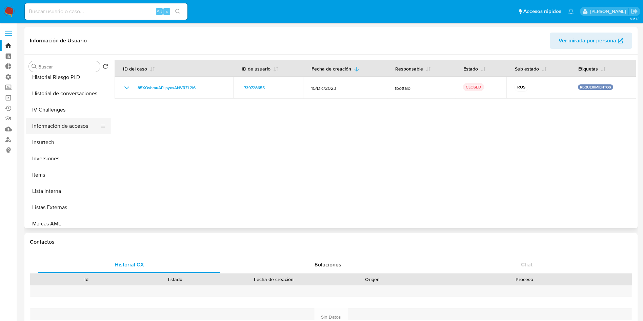
scroll to position [254, 0]
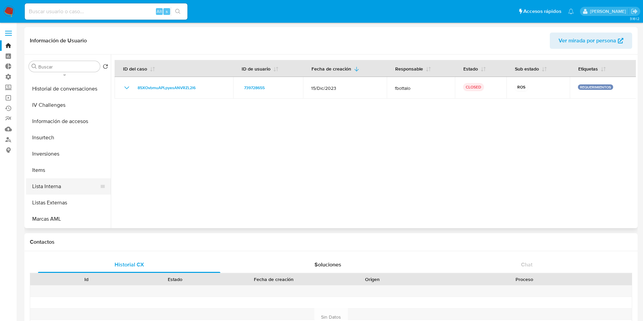
click at [51, 185] on button "Lista Interna" at bounding box center [65, 186] width 79 height 16
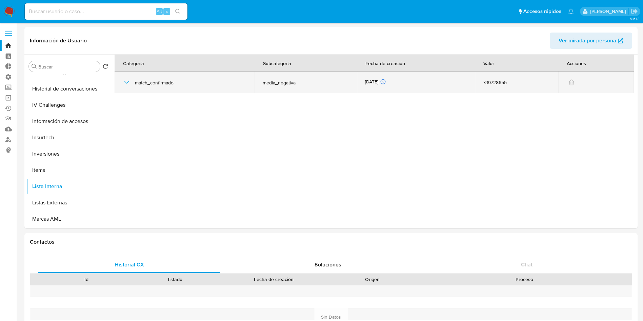
click at [126, 84] on icon "button" at bounding box center [127, 82] width 8 height 8
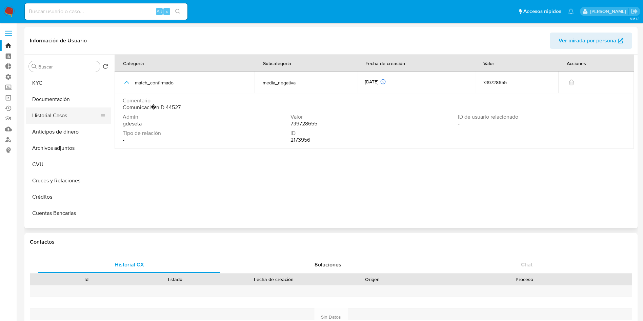
scroll to position [0, 0]
click at [52, 99] on button "KYC" at bounding box center [65, 99] width 79 height 16
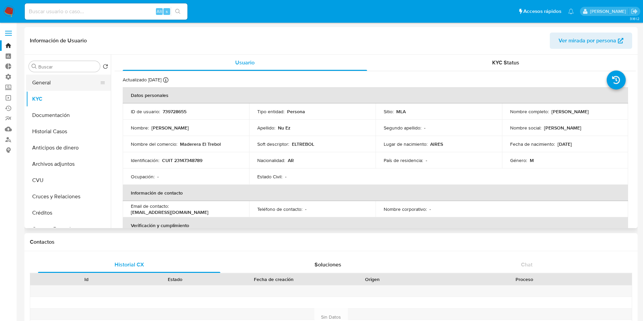
click at [55, 81] on button "General" at bounding box center [65, 83] width 79 height 16
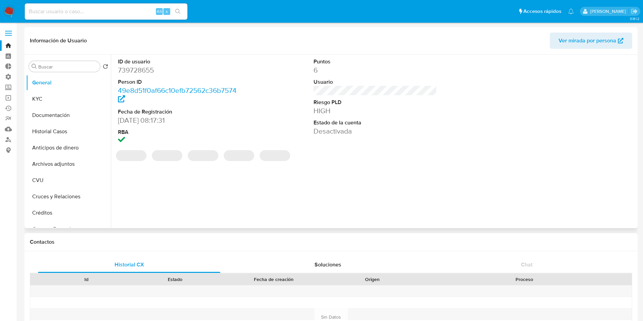
click at [145, 73] on dd "739728655" at bounding box center [180, 69] width 124 height 9
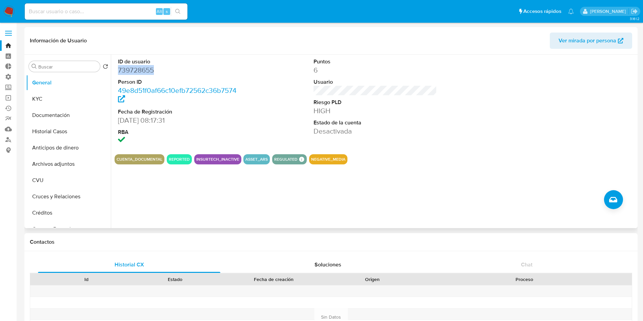
copy dd "739728655"
click at [49, 104] on button "KYC" at bounding box center [65, 99] width 79 height 16
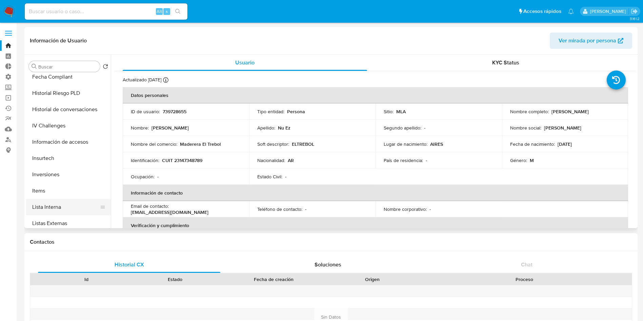
scroll to position [254, 0]
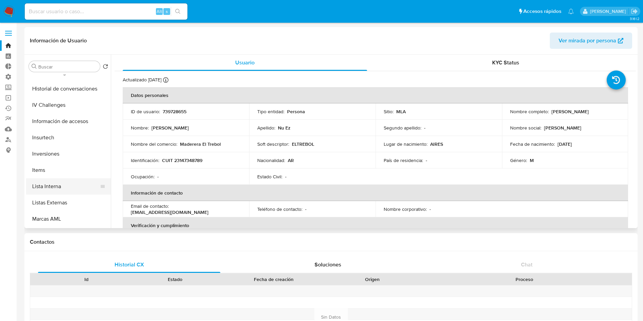
click at [55, 186] on button "Lista Interna" at bounding box center [65, 186] width 79 height 16
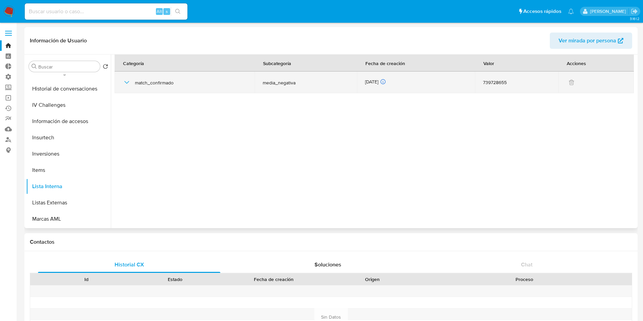
click at [127, 84] on icon "button" at bounding box center [127, 82] width 8 height 8
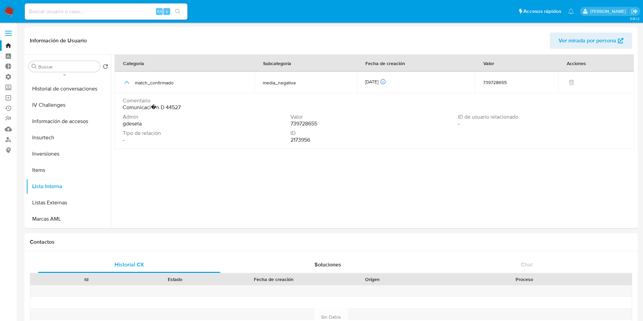
click at [118, 13] on input at bounding box center [106, 11] width 163 height 9
paste input "QwXeCqMUXrwiDClHckU7O3D2"
type input "QwXeCqMUXrwiDClHckU7O3D2"
click at [182, 9] on button "search-icon" at bounding box center [178, 11] width 14 height 9
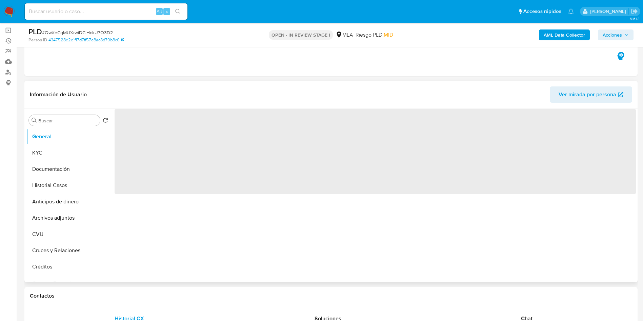
scroll to position [153, 0]
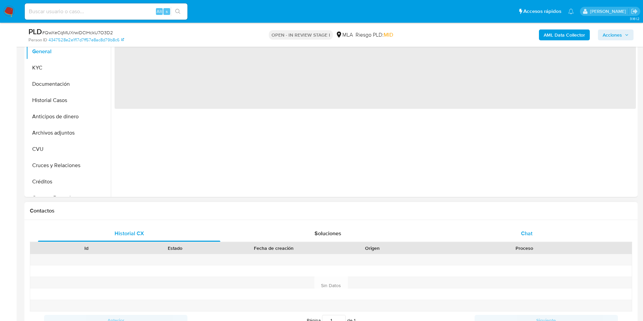
select select "10"
click at [531, 227] on div "Chat" at bounding box center [527, 233] width 182 height 16
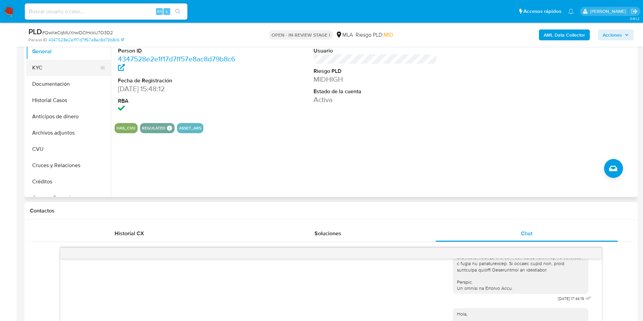
click at [32, 70] on button "KYC" at bounding box center [65, 68] width 79 height 16
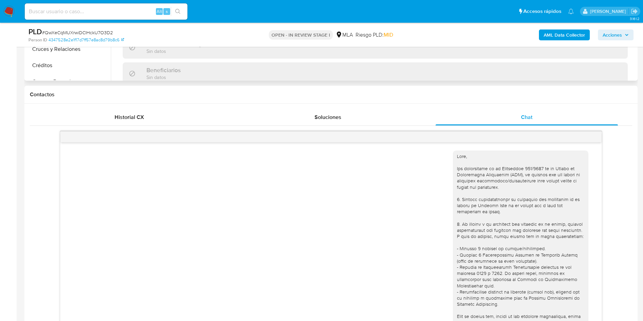
scroll to position [102, 0]
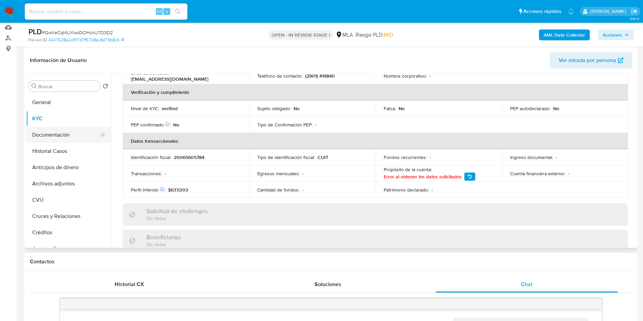
click at [59, 139] on button "Documentación" at bounding box center [65, 135] width 79 height 16
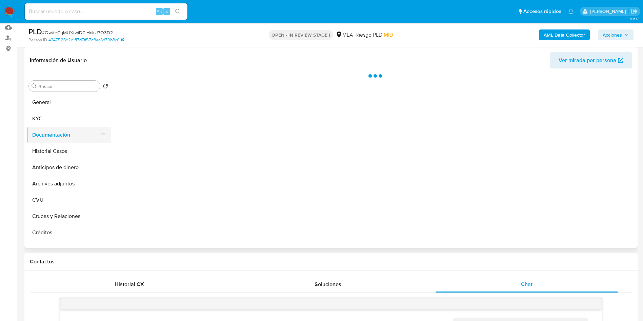
scroll to position [0, 0]
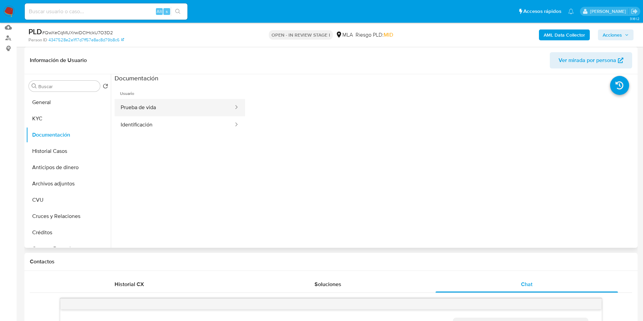
click at [147, 108] on button "Prueba de vida" at bounding box center [175, 107] width 120 height 17
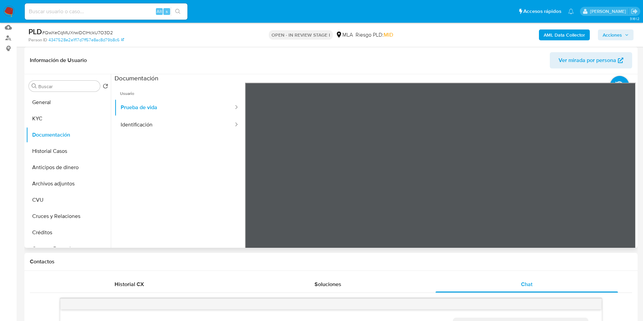
scroll to position [21, 0]
click at [50, 120] on button "KYC" at bounding box center [65, 119] width 79 height 16
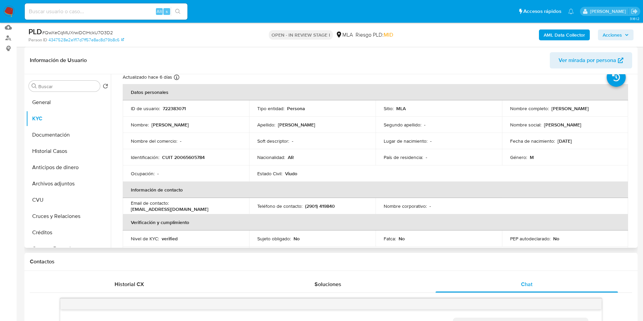
scroll to position [0, 0]
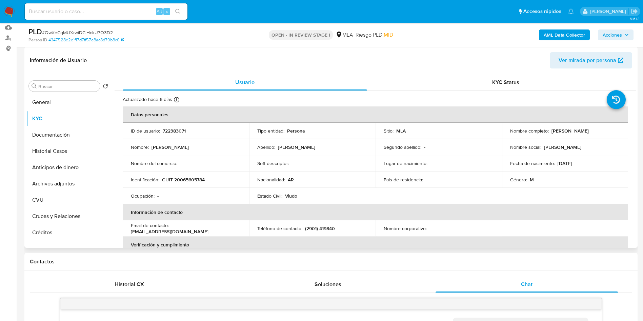
drag, startPoint x: 608, startPoint y: 128, endPoint x: 550, endPoint y: 129, distance: 57.3
click at [550, 129] on div "Nombre completo : Rodolfo Mario Silva" at bounding box center [565, 131] width 110 height 6
copy p "Rodolfo Mario Silva"
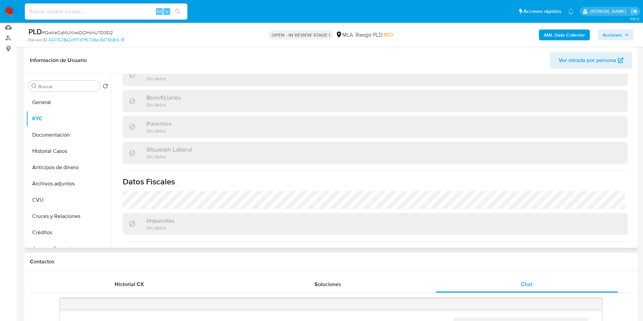
scroll to position [148, 0]
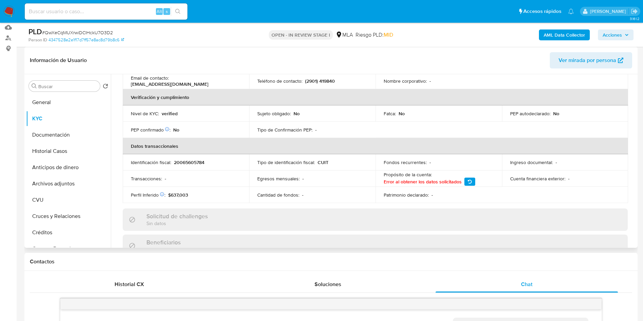
click at [190, 163] on p "20065605784" at bounding box center [189, 162] width 31 height 6
copy p "20065605784"
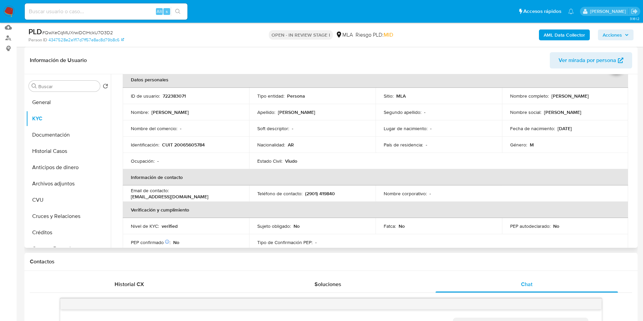
scroll to position [51, 0]
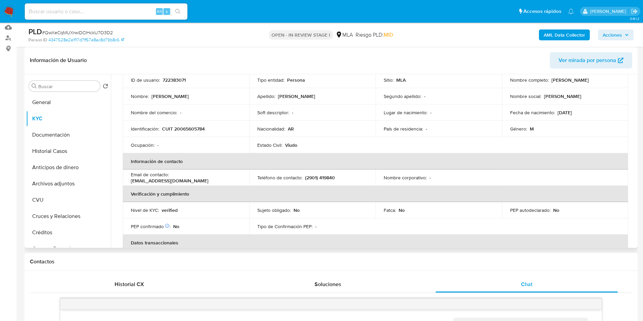
drag, startPoint x: 202, startPoint y: 179, endPoint x: 131, endPoint y: 181, distance: 71.9
click at [131, 181] on td "Email de contacto : rodolfomariosilva@hotmail.com" at bounding box center [186, 178] width 126 height 16
copy p "rodolfomariosilva@hotmail.com"
click at [56, 100] on button "General" at bounding box center [65, 102] width 79 height 16
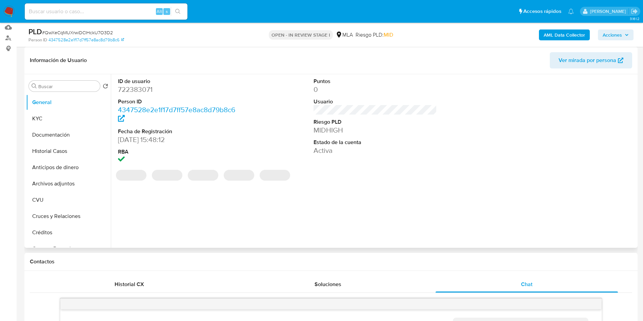
click at [149, 82] on dt "ID de usuario" at bounding box center [180, 81] width 124 height 7
click at [137, 87] on dd "722383071" at bounding box center [180, 89] width 124 height 9
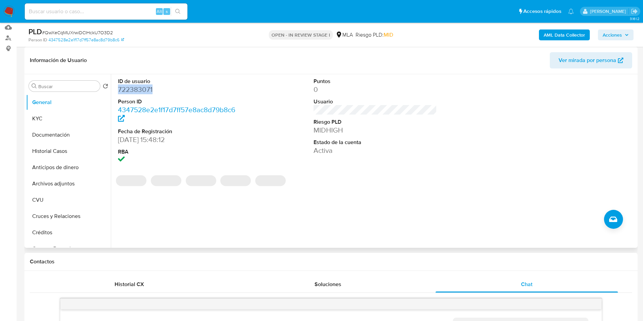
copy dd "722383071"
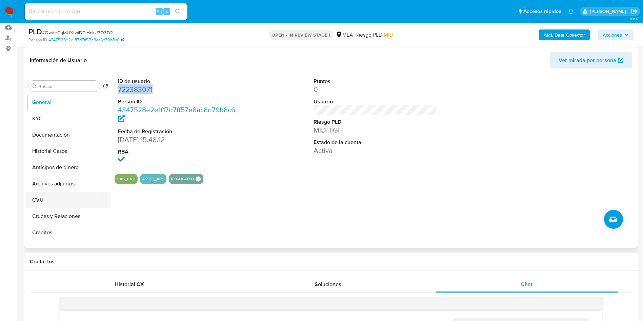
click at [48, 201] on button "CVU" at bounding box center [65, 200] width 79 height 16
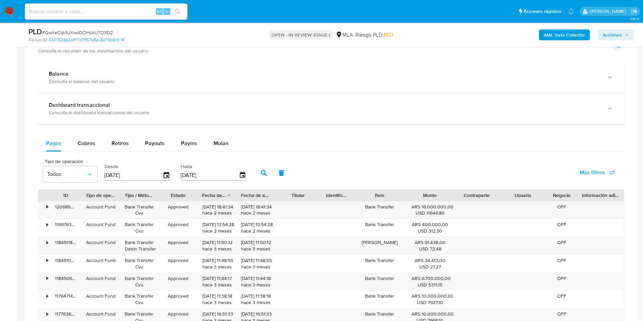
scroll to position [559, 0]
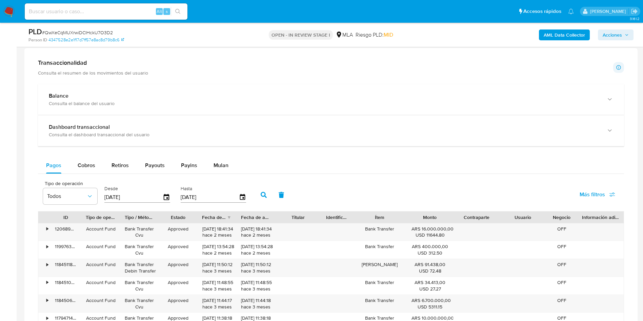
click at [72, 83] on div "Transaccionalidad Consulta el resumen de los movimientos del usuario Informació…" at bounding box center [331, 222] width 603 height 337
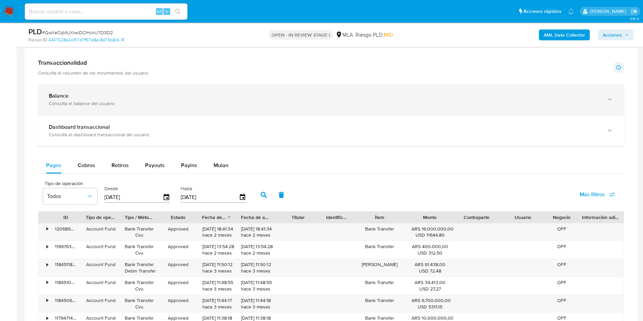
click at [73, 101] on div "Consulta el balance del usuario" at bounding box center [324, 103] width 551 height 6
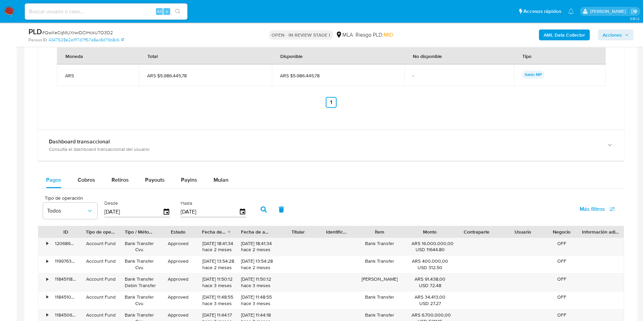
scroll to position [865, 0]
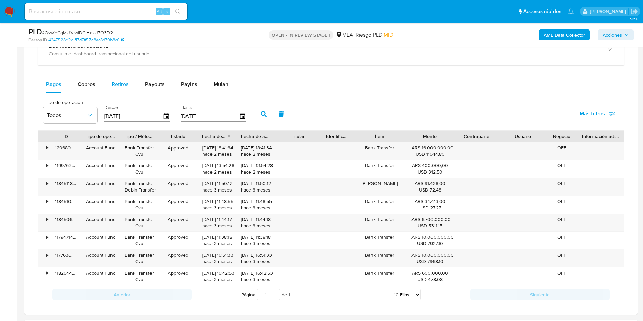
click at [120, 85] on span "Retiros" at bounding box center [120, 84] width 17 height 8
select select "10"
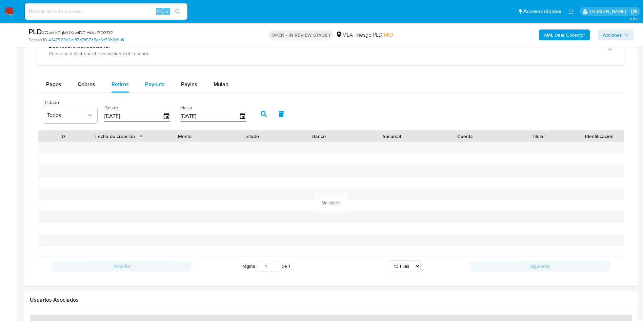
click at [168, 90] on button "Payouts" at bounding box center [155, 84] width 36 height 16
select select "10"
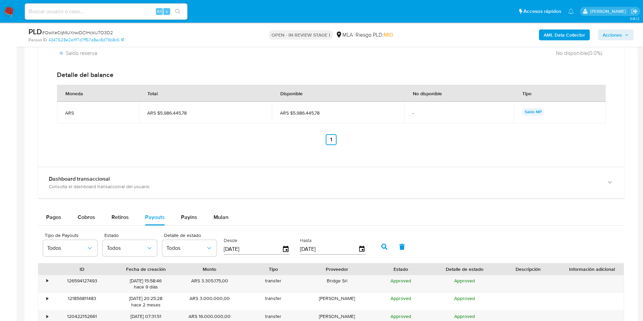
scroll to position [814, 0]
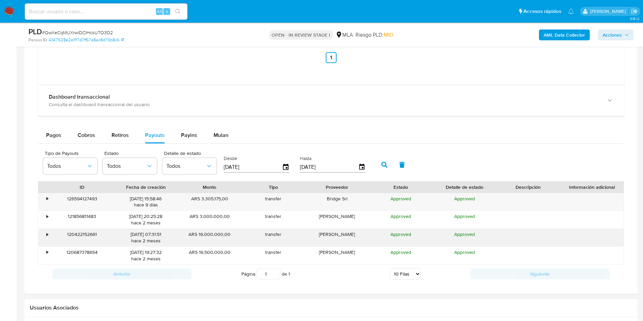
click at [49, 234] on div "•" at bounding box center [44, 238] width 12 height 18
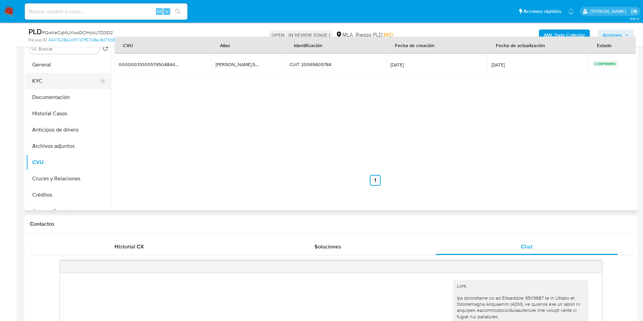
scroll to position [102, 0]
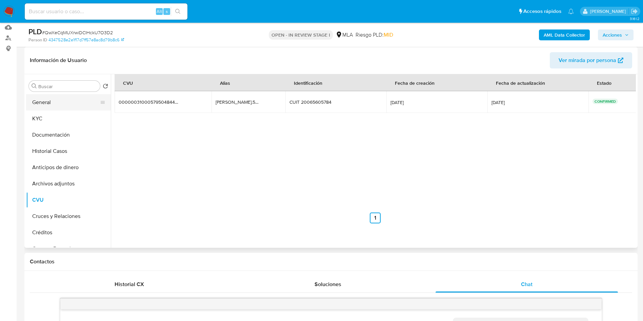
click at [51, 103] on button "General" at bounding box center [65, 102] width 79 height 16
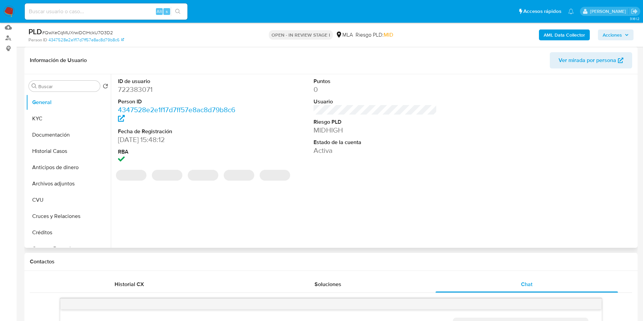
click at [135, 93] on dd "722383071" at bounding box center [180, 89] width 124 height 9
click at [133, 89] on dd "722383071" at bounding box center [180, 89] width 124 height 9
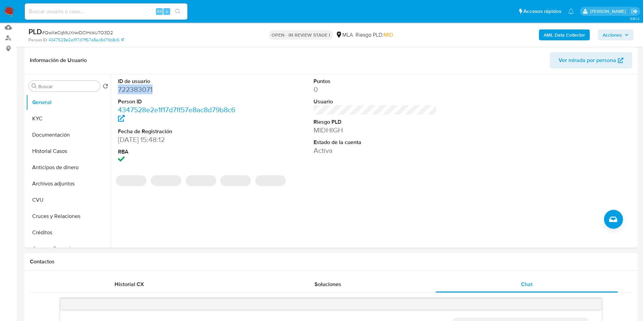
copy dd "722383071"
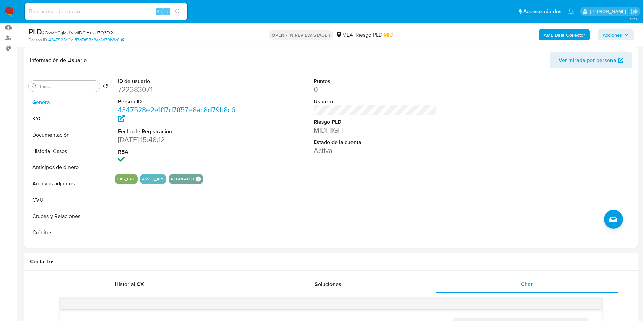
click at [96, 11] on input at bounding box center [106, 11] width 163 height 9
paste input "EnO7JjFO3aeDAA5cCOK4OO8b"
type input "EnO7JjFO3aeDAA5cCOK4OO8b"
click at [179, 14] on icon "search-icon" at bounding box center [177, 11] width 5 height 5
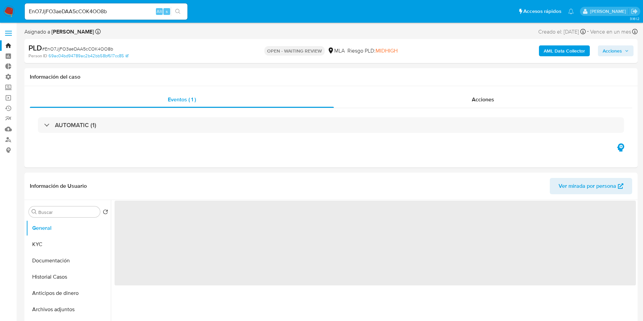
select select "10"
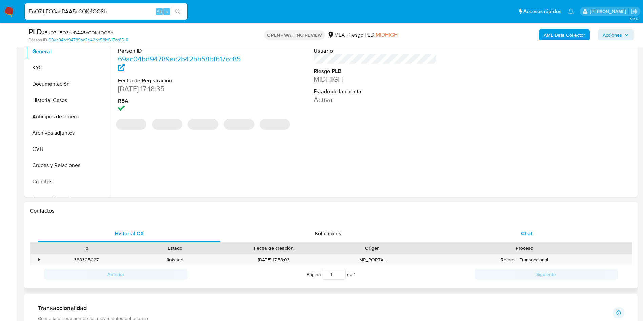
click at [533, 236] on div "Chat" at bounding box center [527, 233] width 182 height 16
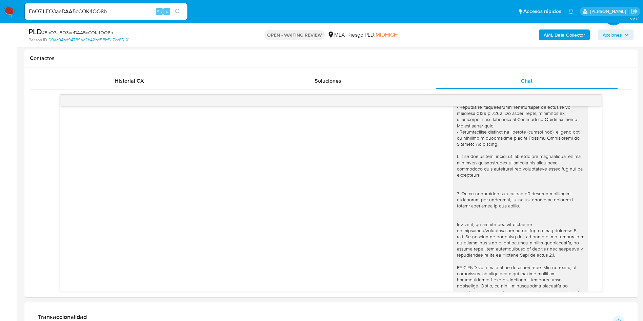
scroll to position [51, 0]
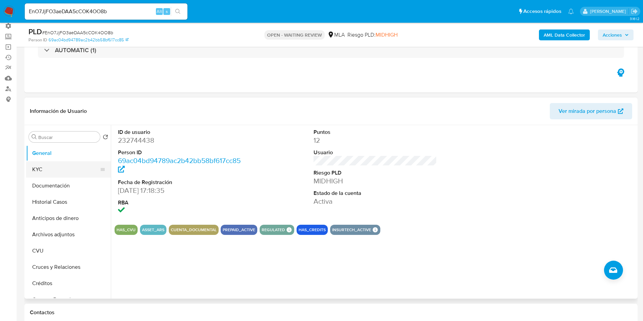
click at [46, 173] on button "KYC" at bounding box center [65, 169] width 79 height 16
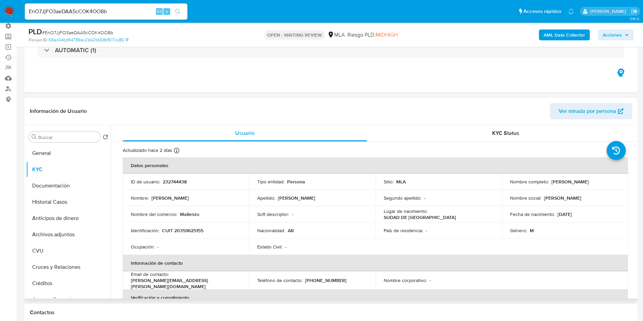
drag, startPoint x: 614, startPoint y: 181, endPoint x: 549, endPoint y: 180, distance: 65.8
click at [549, 180] on div "Nombre completo : Emanuel Mariano Insua" at bounding box center [565, 182] width 110 height 6
copy div "Emanuel Mariano Insua"
click at [58, 189] on button "Documentación" at bounding box center [65, 186] width 79 height 16
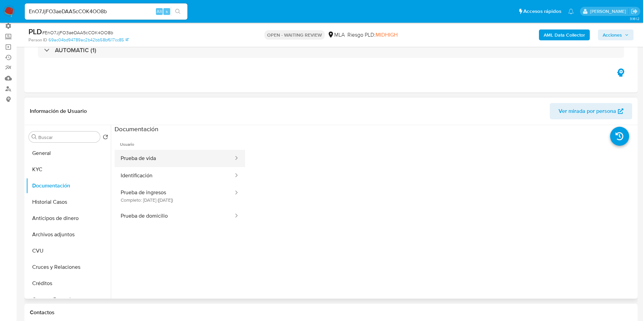
click at [168, 151] on button "Prueba de vida" at bounding box center [175, 158] width 120 height 17
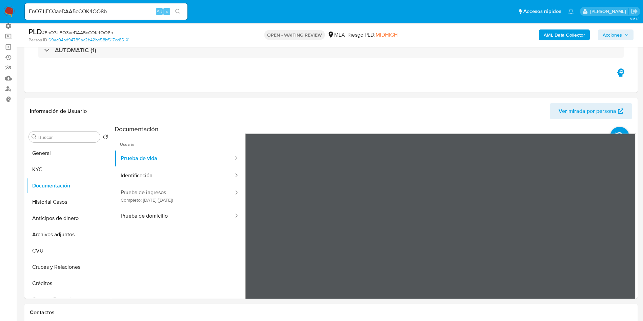
scroll to position [120, 0]
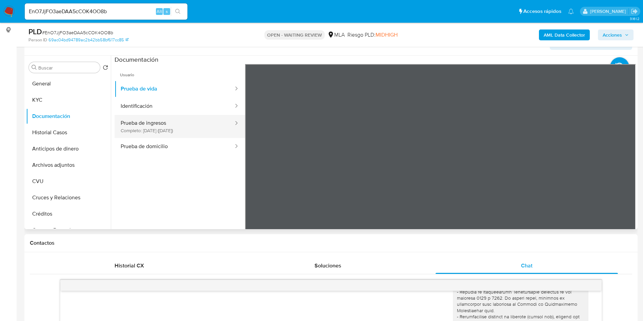
click at [154, 123] on button "Prueba de ingresos Completo: 22/09/2025 (hace 9 días)" at bounding box center [175, 126] width 120 height 23
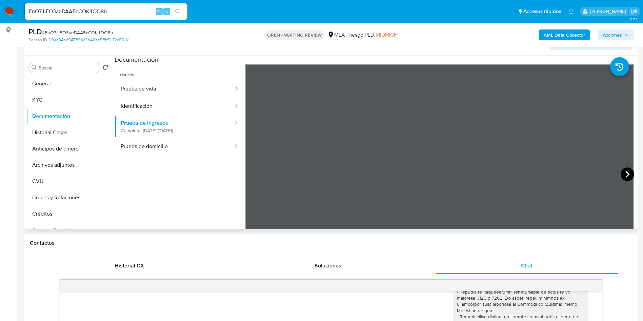
click at [625, 174] on icon at bounding box center [628, 175] width 14 height 14
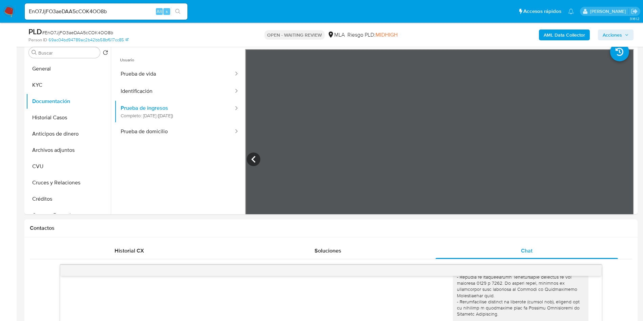
scroll to position [120, 0]
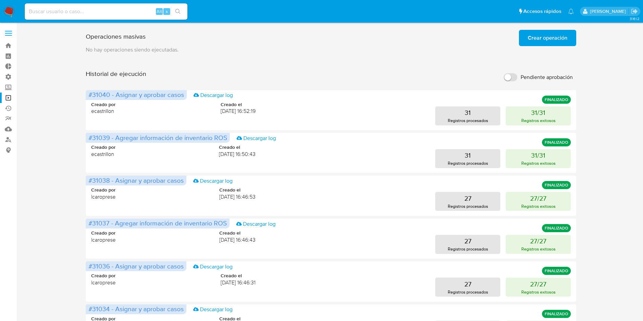
click at [546, 39] on span "Crear operación" at bounding box center [548, 38] width 40 height 15
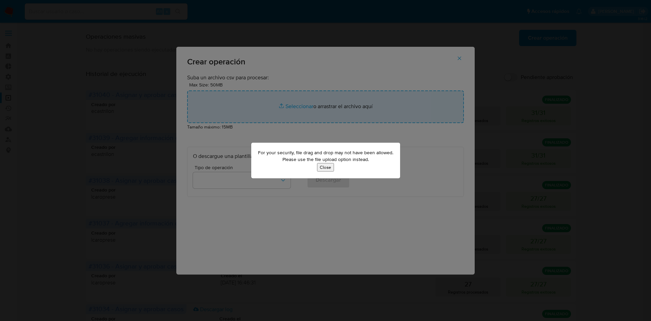
click at [331, 165] on button "Close" at bounding box center [325, 167] width 17 height 8
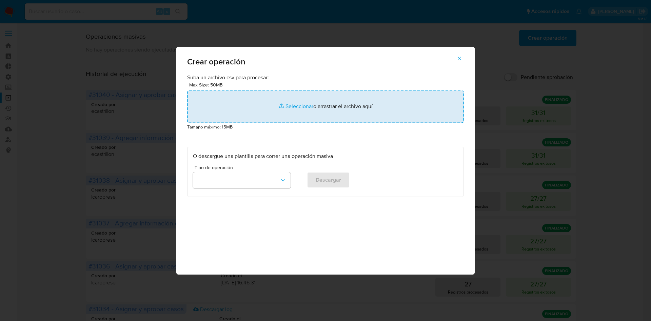
click at [354, 112] on input "file" at bounding box center [325, 107] width 277 height 33
type input "C:\fakepath\listainterna_bcra_test_other.csv"
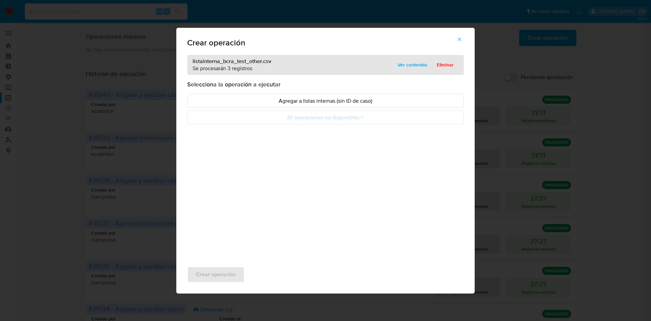
click at [406, 65] on span "Ver contenido" at bounding box center [413, 64] width 30 height 9
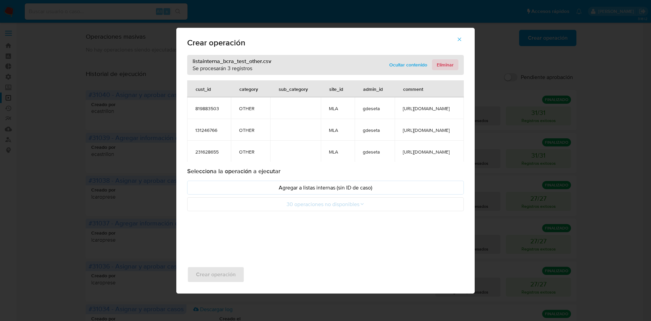
click at [445, 64] on span "Eliminar" at bounding box center [445, 64] width 17 height 9
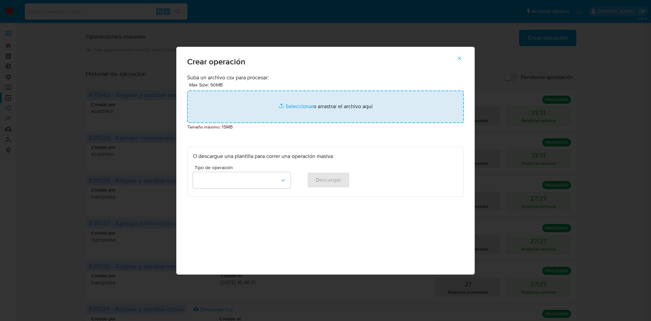
click at [352, 112] on input "file" at bounding box center [325, 107] width 277 height 33
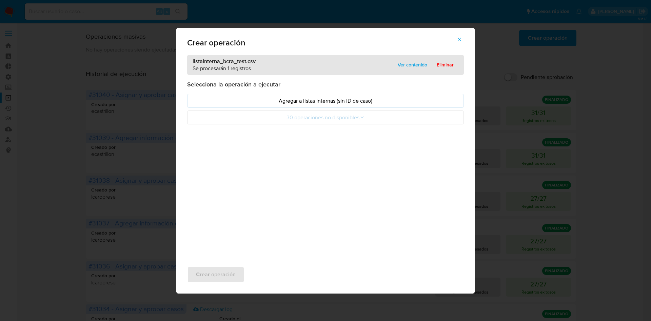
click at [416, 65] on span "Ver contenido" at bounding box center [413, 64] width 30 height 9
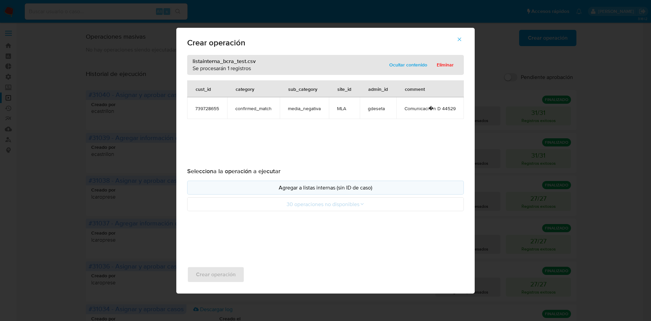
click at [299, 192] on button "Agregar a listas internas (sin ID de caso)" at bounding box center [325, 188] width 277 height 14
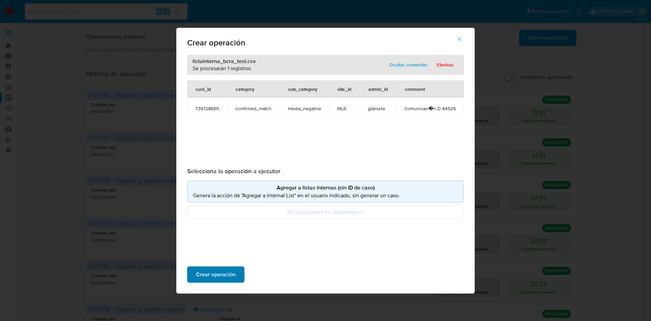
click at [233, 270] on span "Crear operación" at bounding box center [216, 274] width 40 height 15
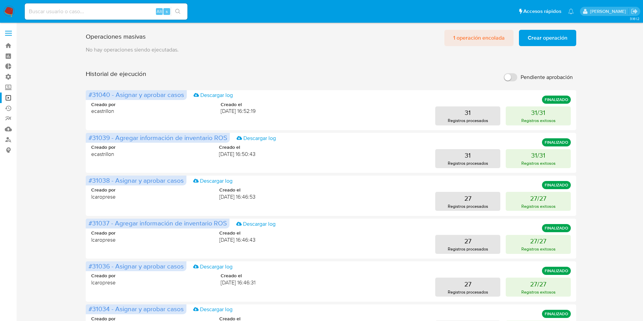
click at [485, 38] on span "1 operación encolada" at bounding box center [479, 38] width 52 height 15
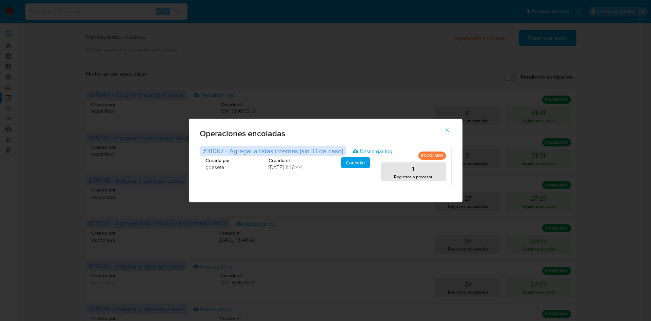
click at [446, 134] on span "button" at bounding box center [447, 130] width 6 height 15
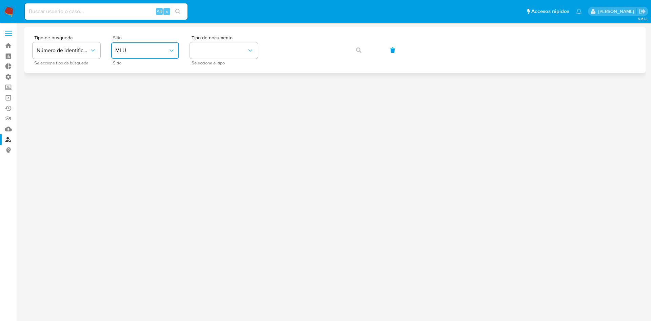
drag, startPoint x: 158, startPoint y: 46, endPoint x: 157, endPoint y: 54, distance: 8.3
click at [158, 46] on button "MLU" at bounding box center [145, 50] width 68 height 16
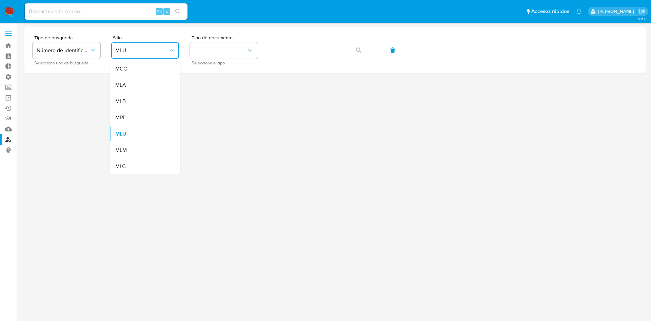
click at [150, 86] on div "MLA" at bounding box center [143, 85] width 56 height 16
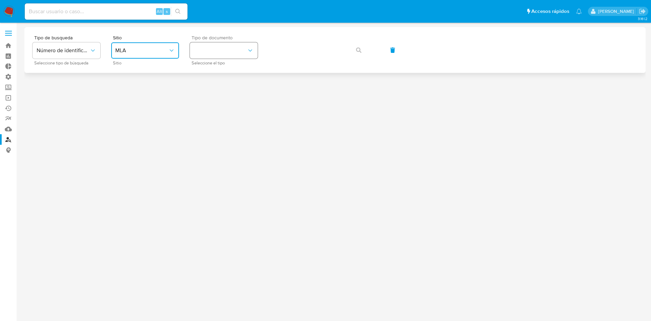
click at [215, 47] on button "identificationType" at bounding box center [224, 50] width 68 height 16
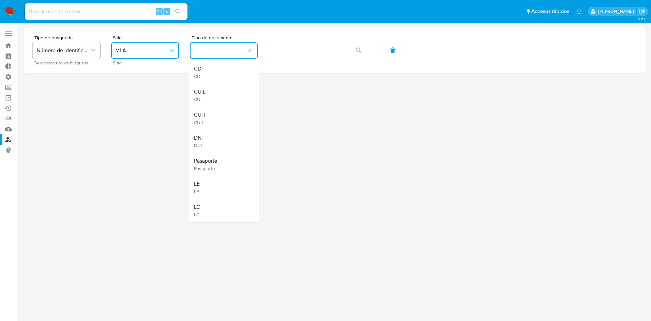
click at [223, 87] on div "CUIL CUIL" at bounding box center [222, 95] width 56 height 23
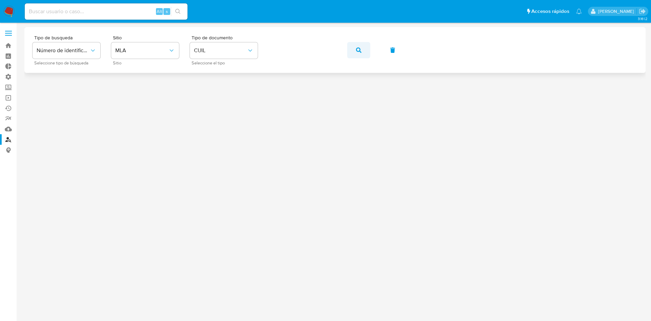
click at [359, 51] on icon "button" at bounding box center [358, 49] width 5 height 5
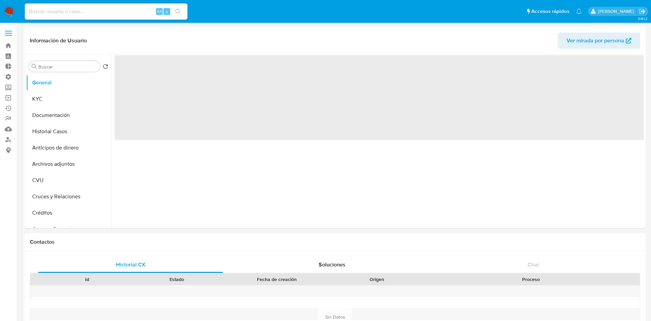
select select "10"
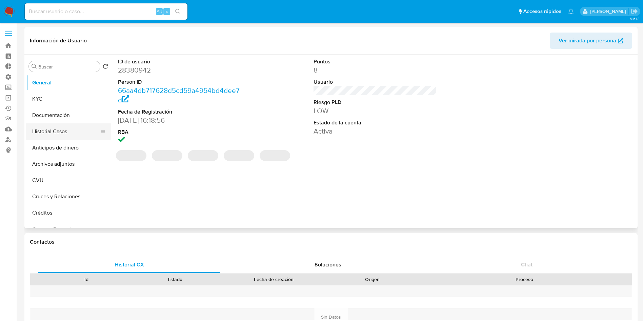
click at [56, 130] on button "Historial Casos" at bounding box center [65, 131] width 79 height 16
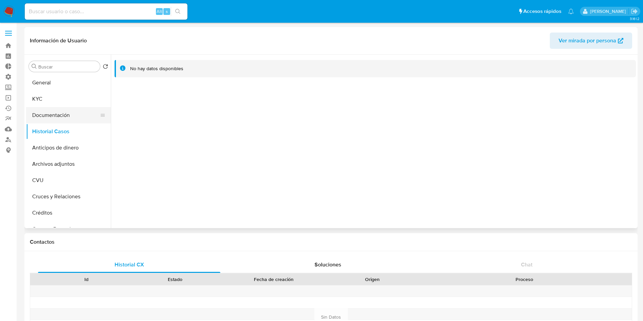
click at [64, 115] on button "Documentación" at bounding box center [65, 115] width 79 height 16
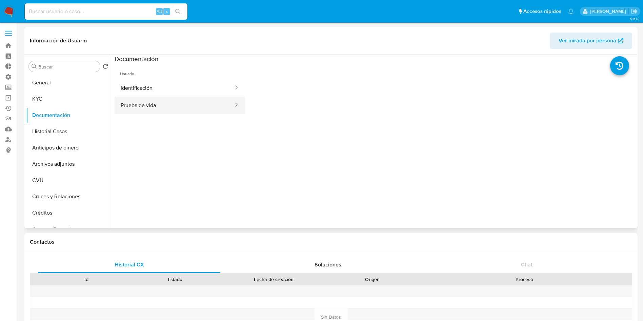
click at [139, 106] on button "Prueba de vida" at bounding box center [175, 105] width 120 height 17
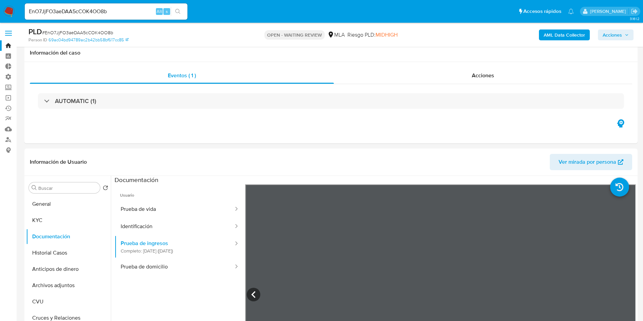
select select "10"
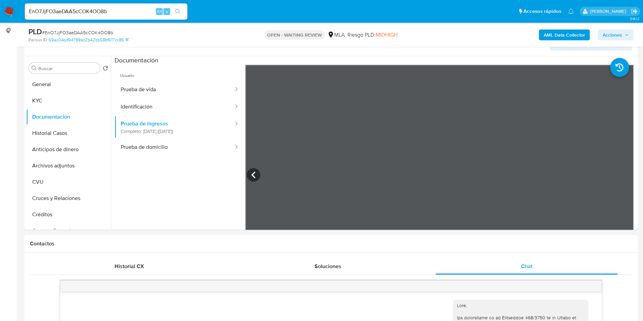
scroll to position [124, 0]
click at [85, 7] on input "EnO7JjFO3aeDAA5cCOK4OO8b" at bounding box center [106, 11] width 163 height 9
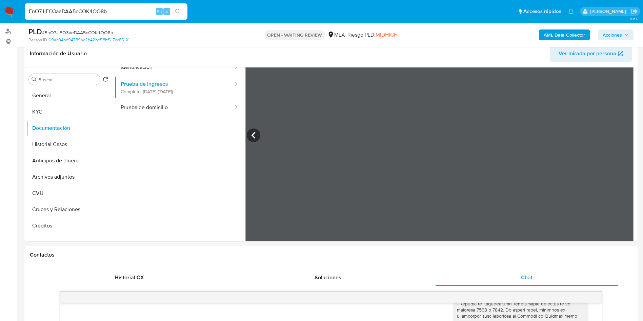
scroll to position [84, 0]
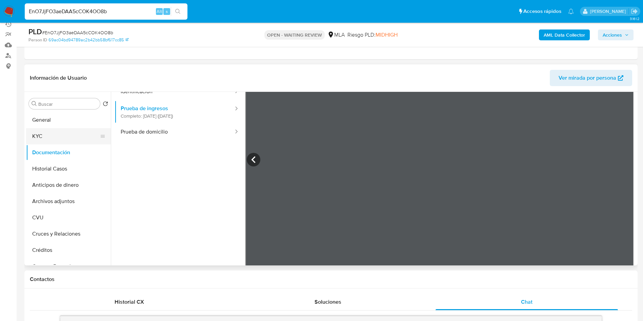
click at [60, 139] on button "KYC" at bounding box center [65, 136] width 79 height 16
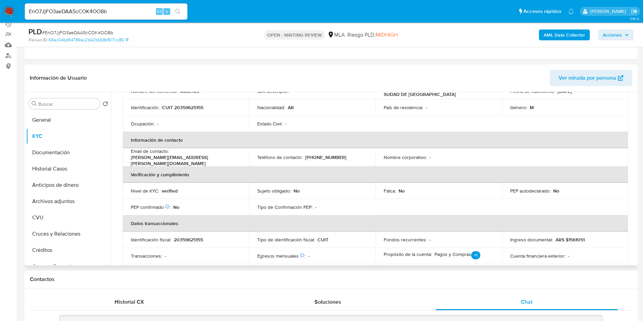
scroll to position [0, 0]
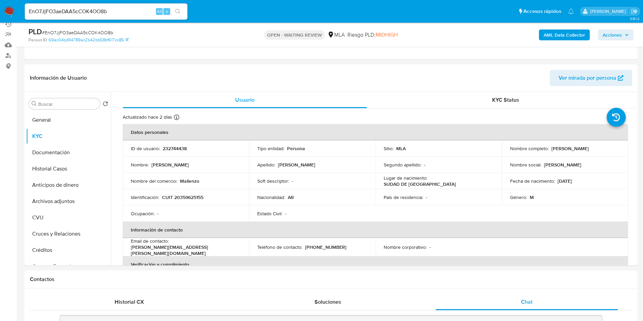
click at [98, 12] on input "EnO7JjFO3aeDAA5cCOK4OO8b" at bounding box center [106, 11] width 163 height 9
paste input "whzfTHqVkCBAsA664ETtt4xV"
type input "whzfTHqVkCBAsA664ETtt4xV"
click at [177, 14] on icon "search-icon" at bounding box center [177, 11] width 5 height 5
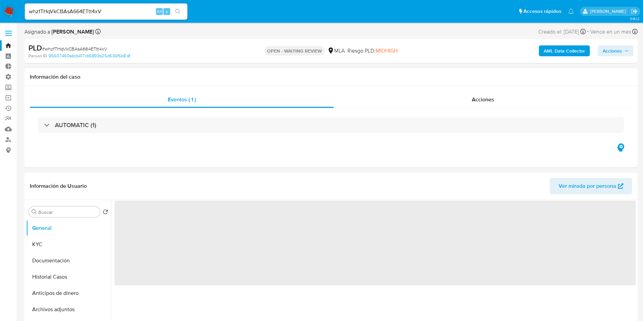
select select "10"
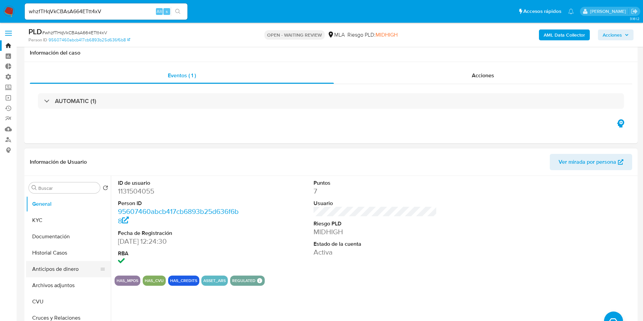
scroll to position [51, 0]
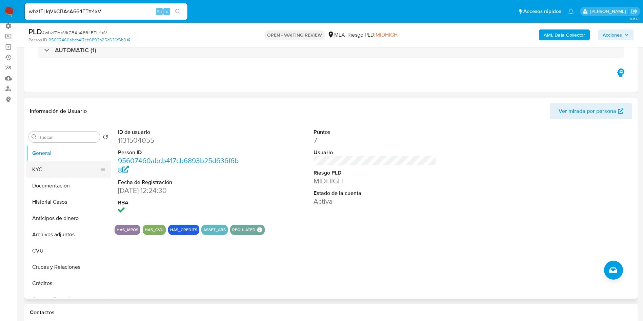
click at [46, 169] on button "KYC" at bounding box center [65, 169] width 79 height 16
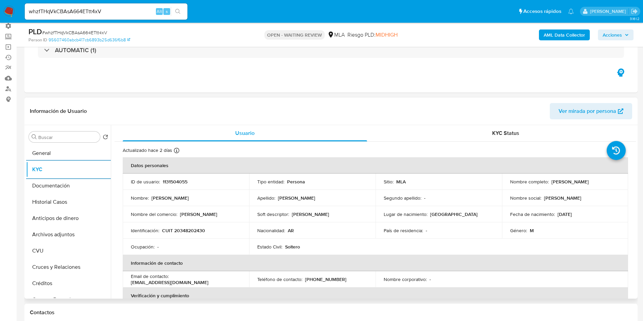
click at [196, 230] on p "CUIT 20348202430" at bounding box center [183, 231] width 43 height 6
click at [195, 230] on p "CUIT 20348202430" at bounding box center [183, 231] width 43 height 6
copy p "20348202430"
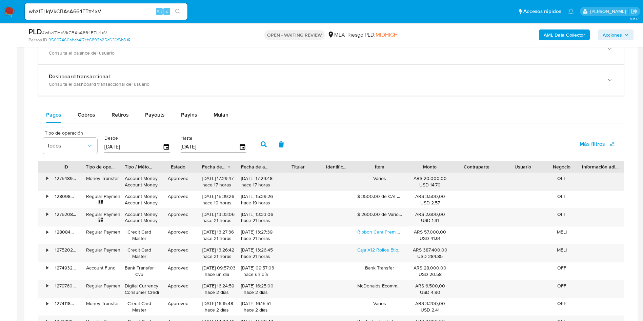
scroll to position [509, 0]
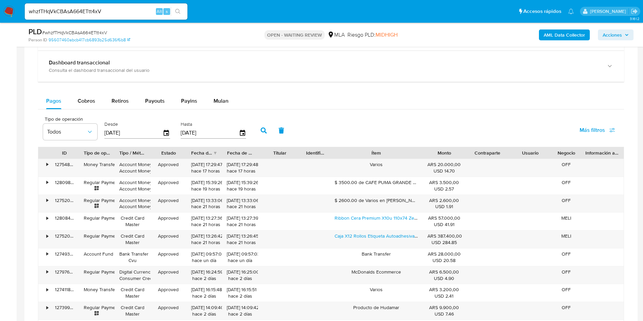
drag, startPoint x: 412, startPoint y: 156, endPoint x: 454, endPoint y: 156, distance: 42.0
click at [454, 156] on div "ID Tipo de operación Tipo / Método Estado Fecha de creación Fecha de aprobación…" at bounding box center [331, 153] width 586 height 12
click at [87, 104] on span "Cobros" at bounding box center [87, 101] width 18 height 8
select select "10"
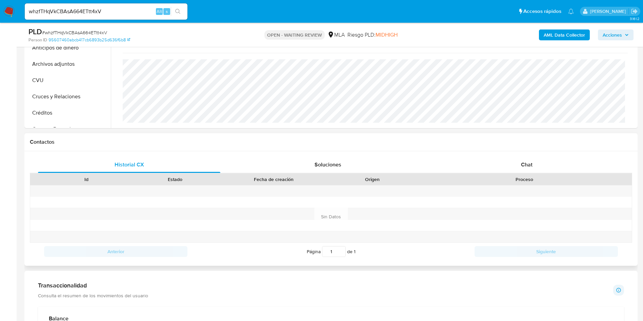
scroll to position [203, 0]
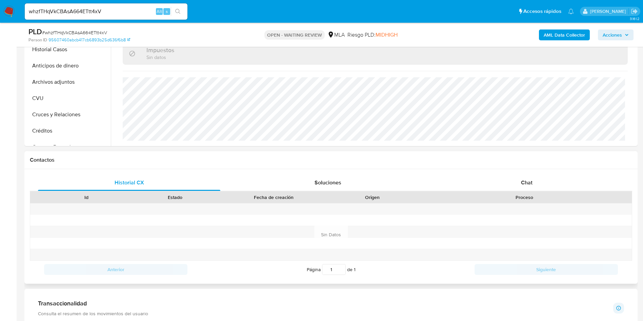
click at [555, 192] on div "Proceso" at bounding box center [524, 198] width 215 height 12
click at [522, 180] on span "Chat" at bounding box center [527, 183] width 12 height 8
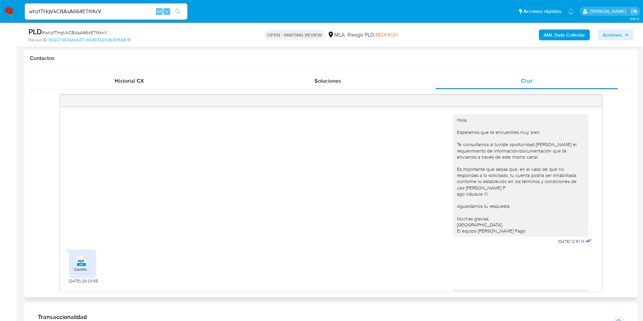
scroll to position [416, 0]
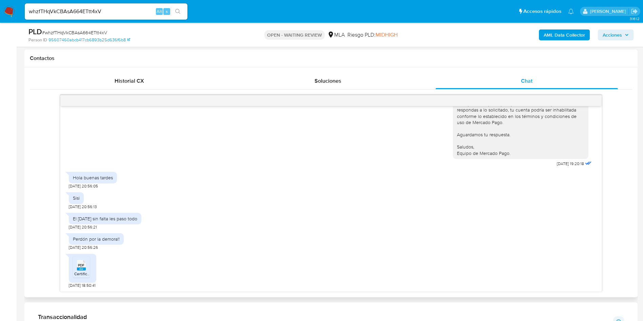
click at [82, 270] on rect at bounding box center [81, 269] width 9 height 3
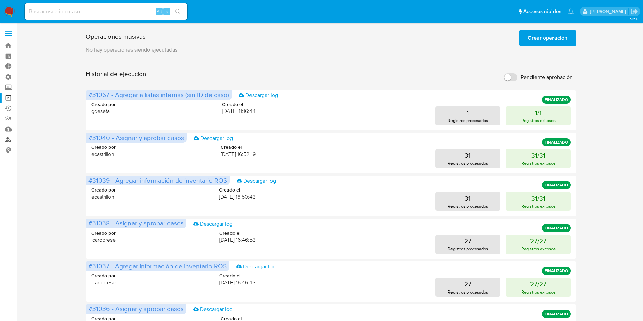
click at [7, 140] on link "Buscador de personas" at bounding box center [40, 139] width 81 height 11
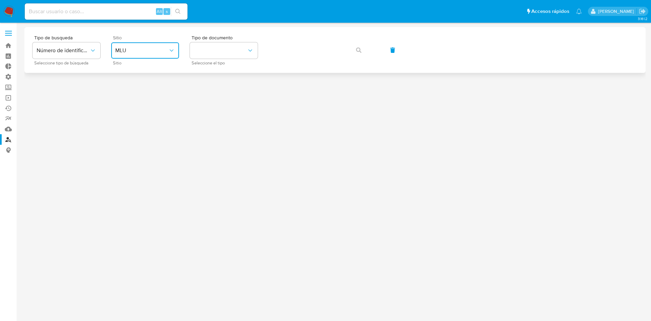
click at [150, 54] on span "MLU" at bounding box center [141, 50] width 53 height 7
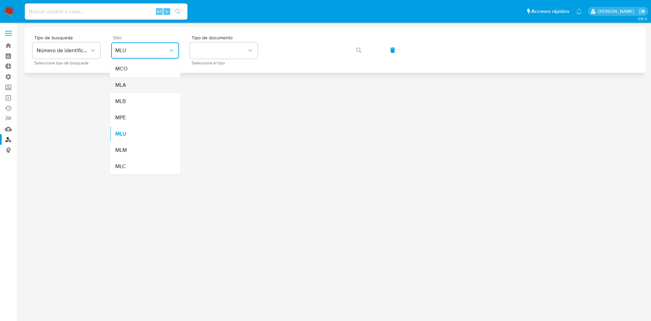
click at [142, 82] on div "MLA" at bounding box center [143, 85] width 56 height 16
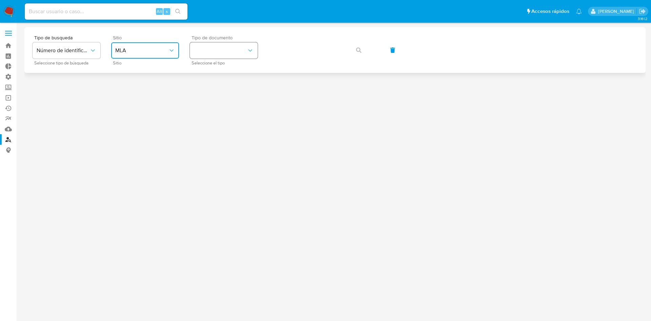
click at [228, 53] on button "identificationType" at bounding box center [224, 50] width 68 height 16
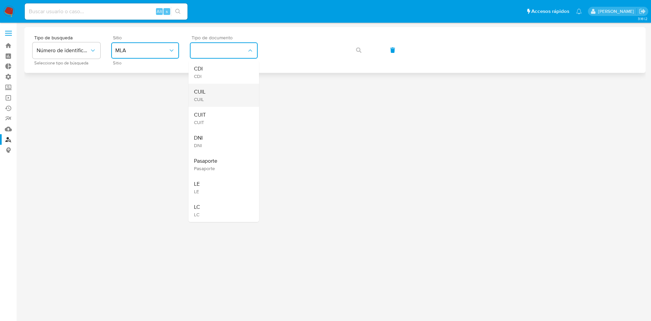
click at [225, 88] on div "CUIL CUIL" at bounding box center [222, 95] width 56 height 23
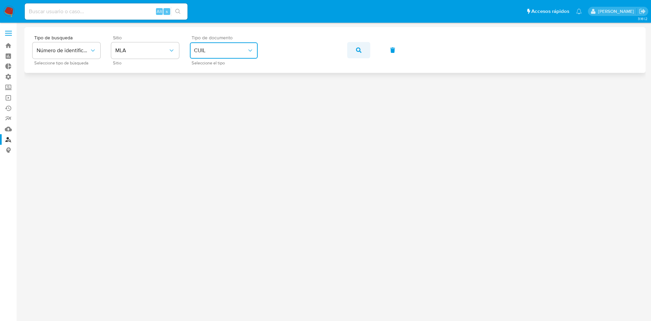
click at [354, 53] on button "button" at bounding box center [358, 50] width 23 height 16
